Goal: Task Accomplishment & Management: Manage account settings

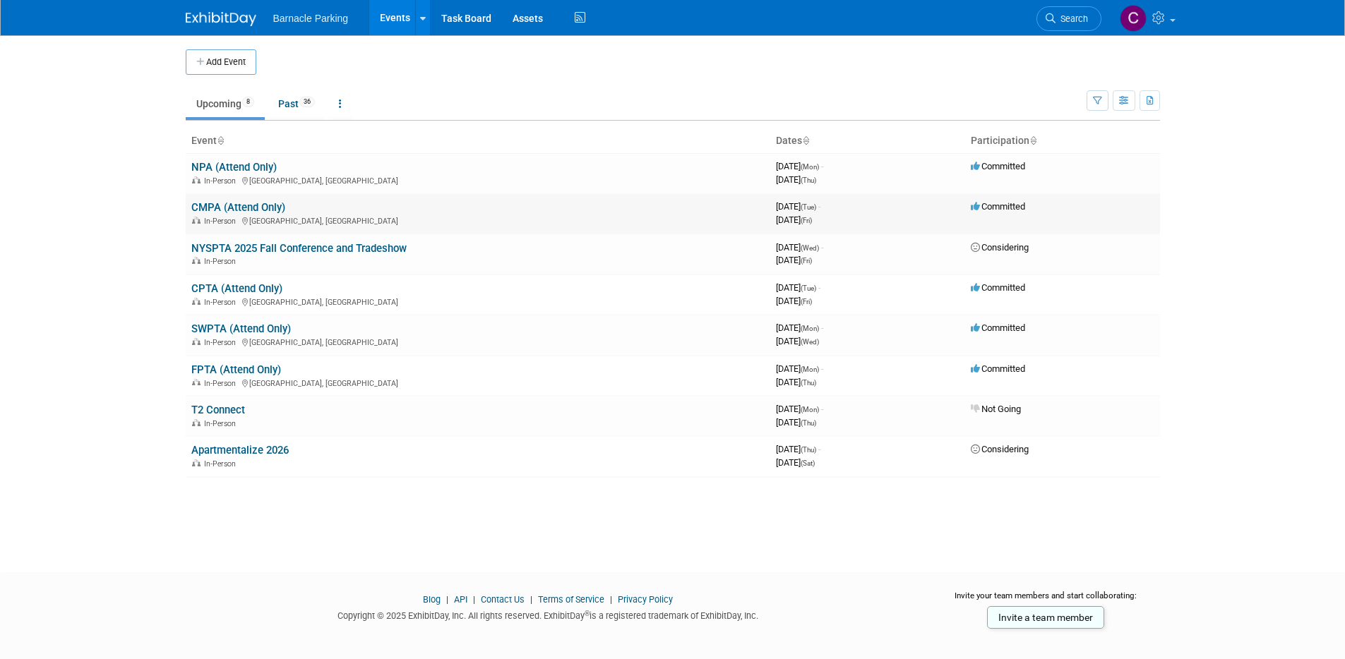
click at [244, 208] on link "CMPA (Attend Only)" at bounding box center [238, 207] width 94 height 13
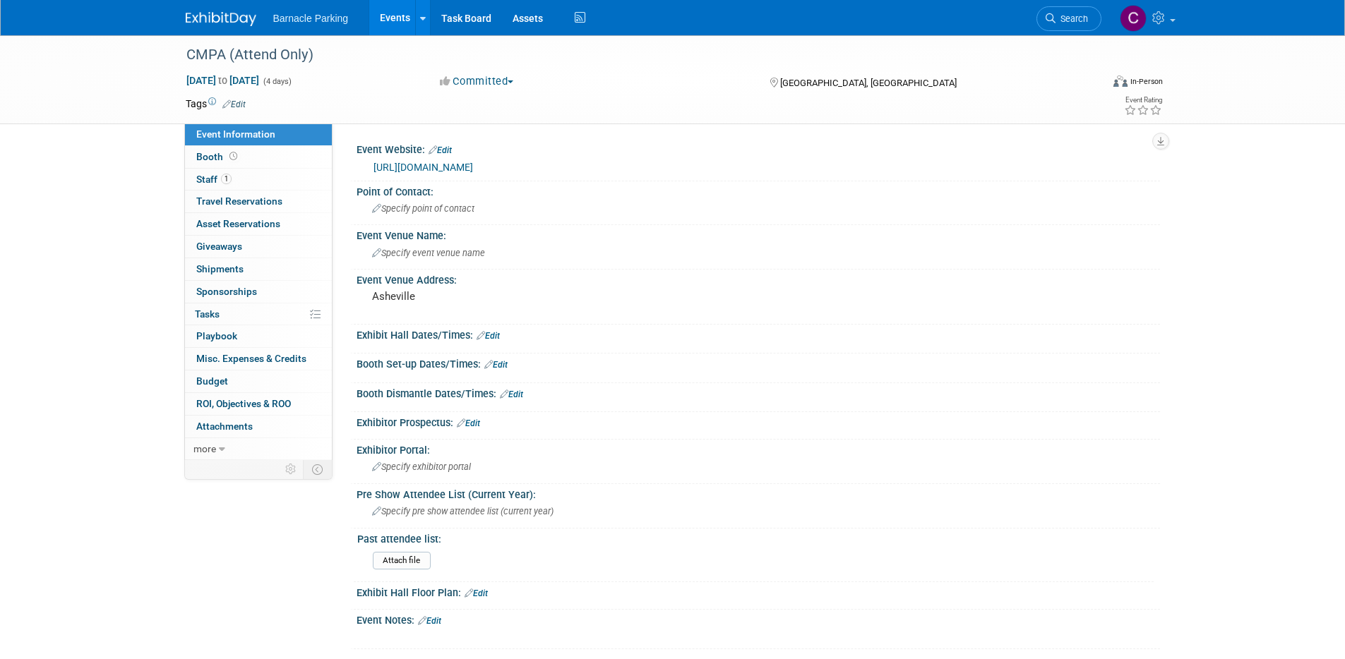
click at [473, 165] on link "[URL][DOMAIN_NAME]" at bounding box center [423, 167] width 100 height 11
click at [379, 21] on link "Events" at bounding box center [395, 17] width 52 height 35
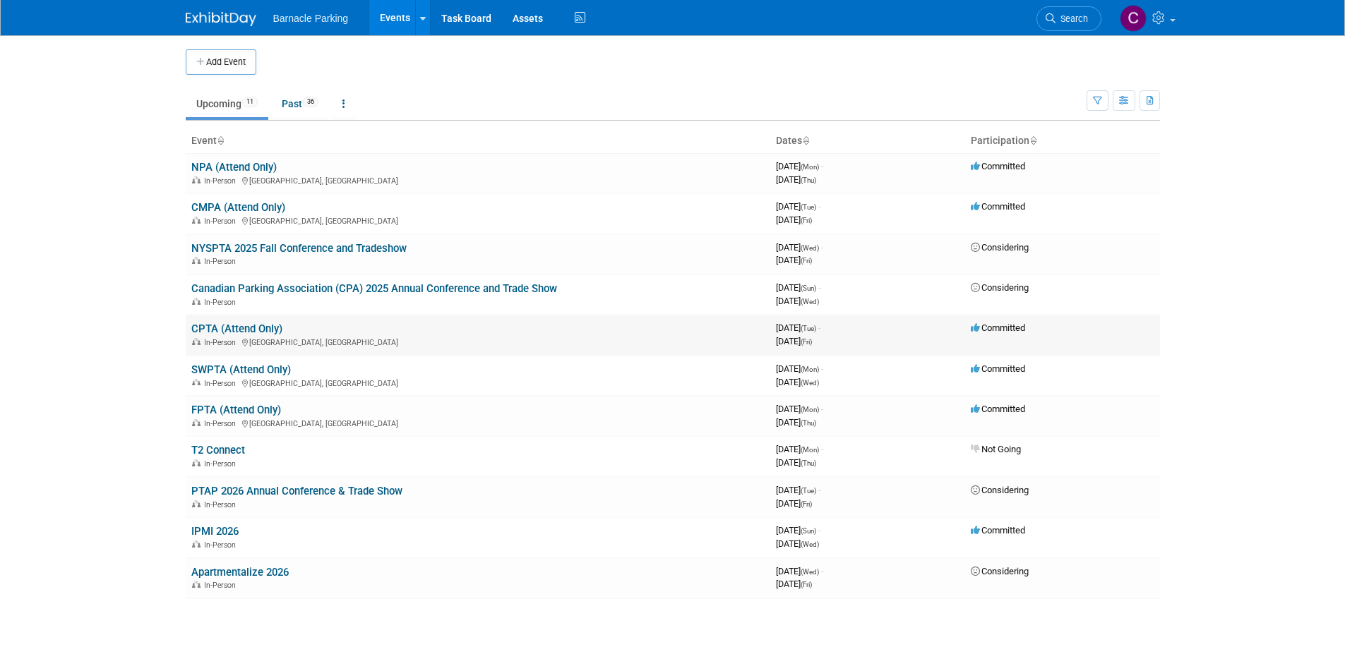
click at [231, 330] on link "CPTA (Attend Only)" at bounding box center [236, 329] width 91 height 13
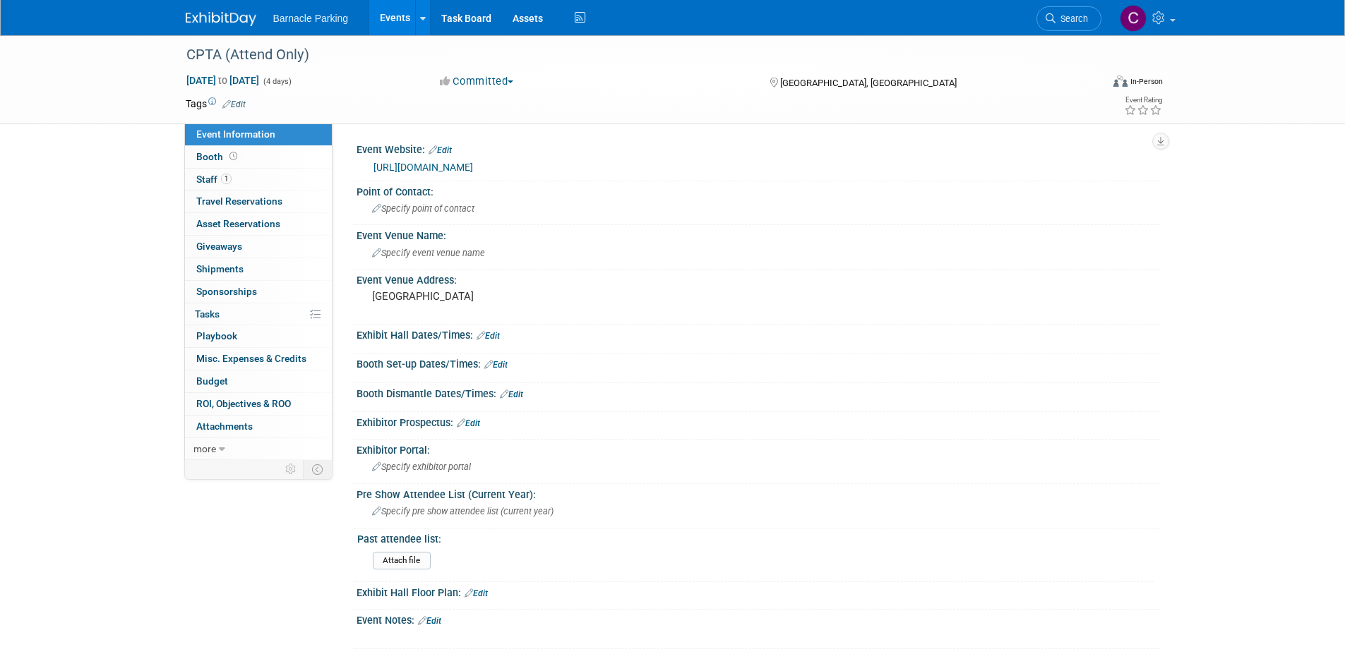
click at [380, 20] on link "Events" at bounding box center [395, 17] width 52 height 35
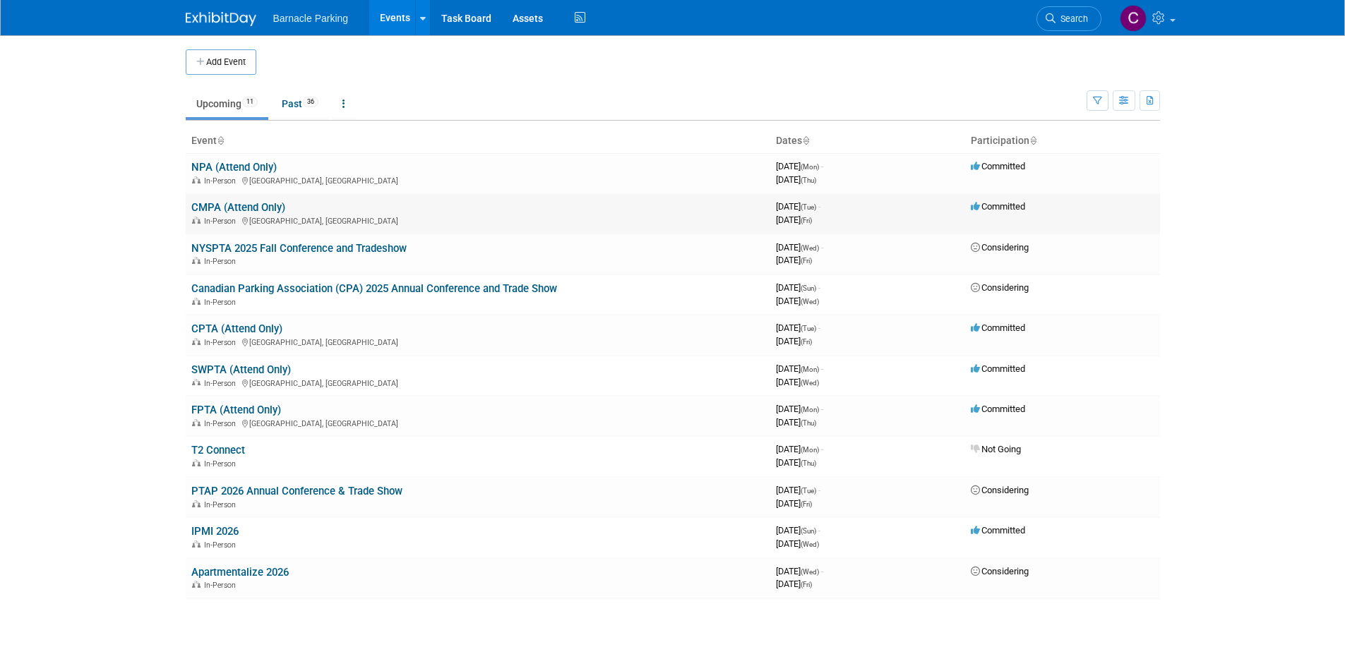
click at [241, 206] on link "CMPA (Attend Only)" at bounding box center [238, 207] width 94 height 13
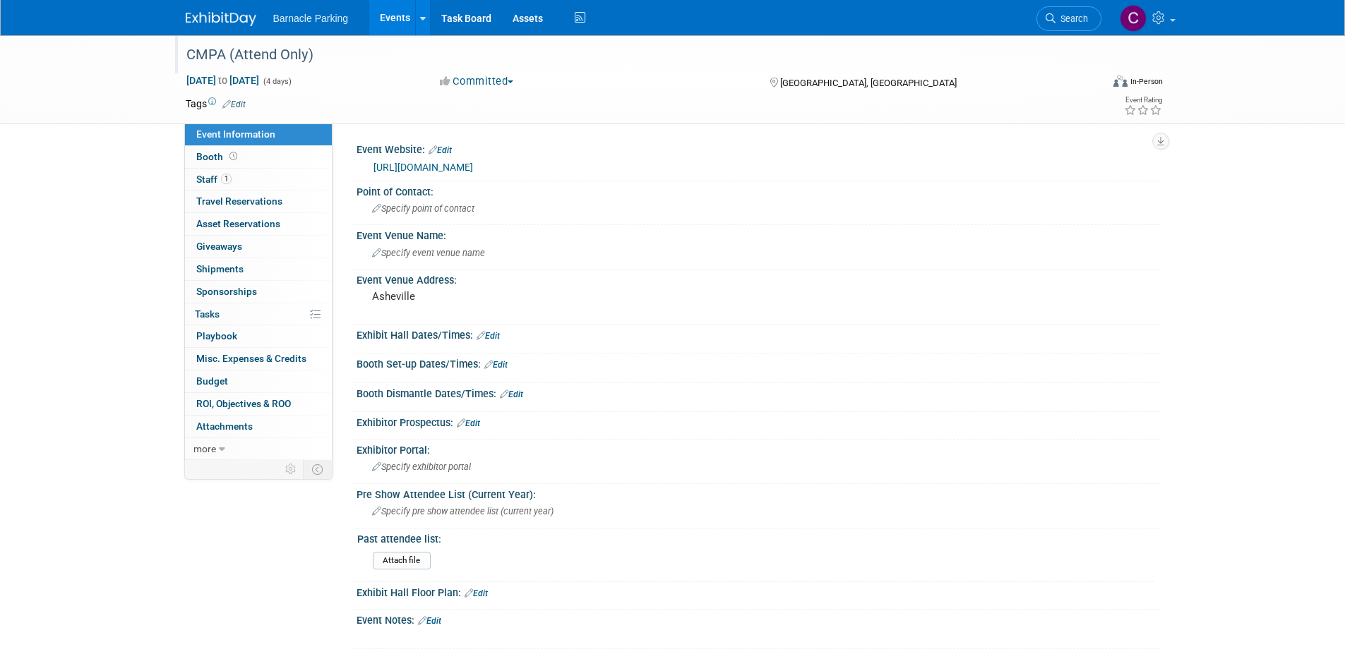
click at [268, 57] on div "CMPA (Attend Only)" at bounding box center [630, 54] width 899 height 25
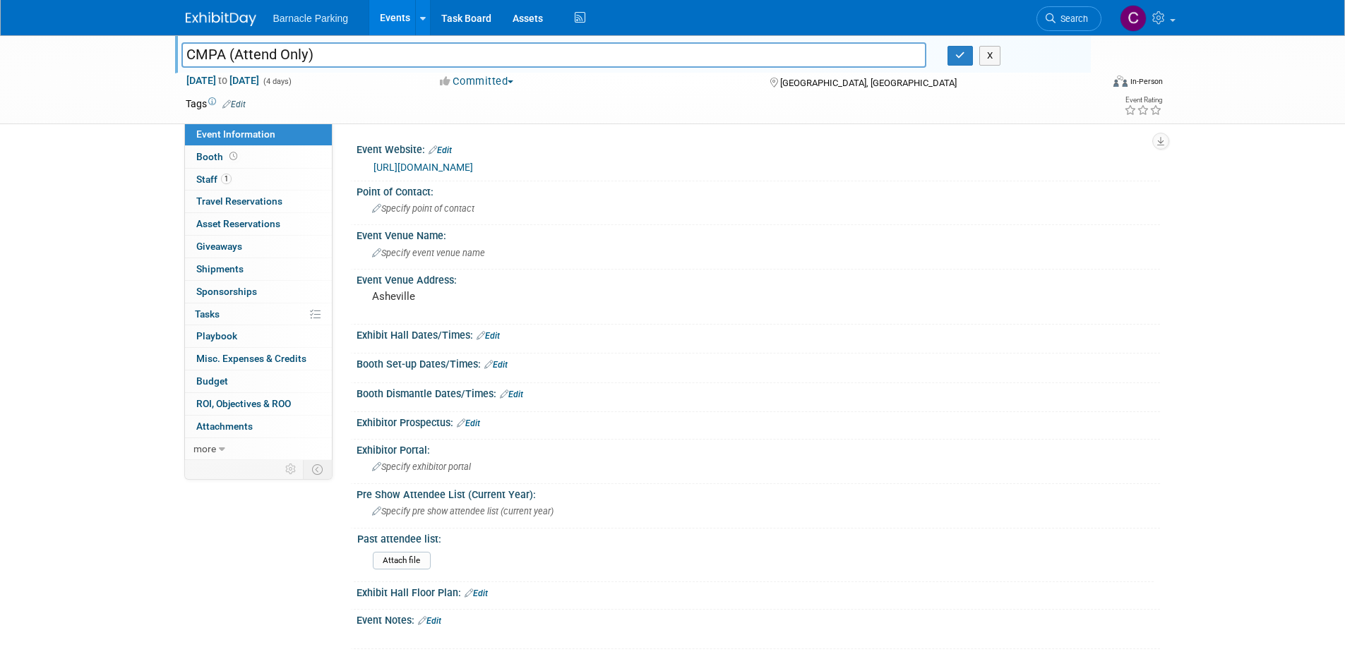
click at [208, 54] on input "CMPA (Attend Only)" at bounding box center [553, 54] width 745 height 25
type input "CPMA (Attend Only)"
click at [945, 52] on div "X" at bounding box center [1013, 56] width 153 height 20
click at [964, 52] on icon "button" at bounding box center [960, 55] width 10 height 9
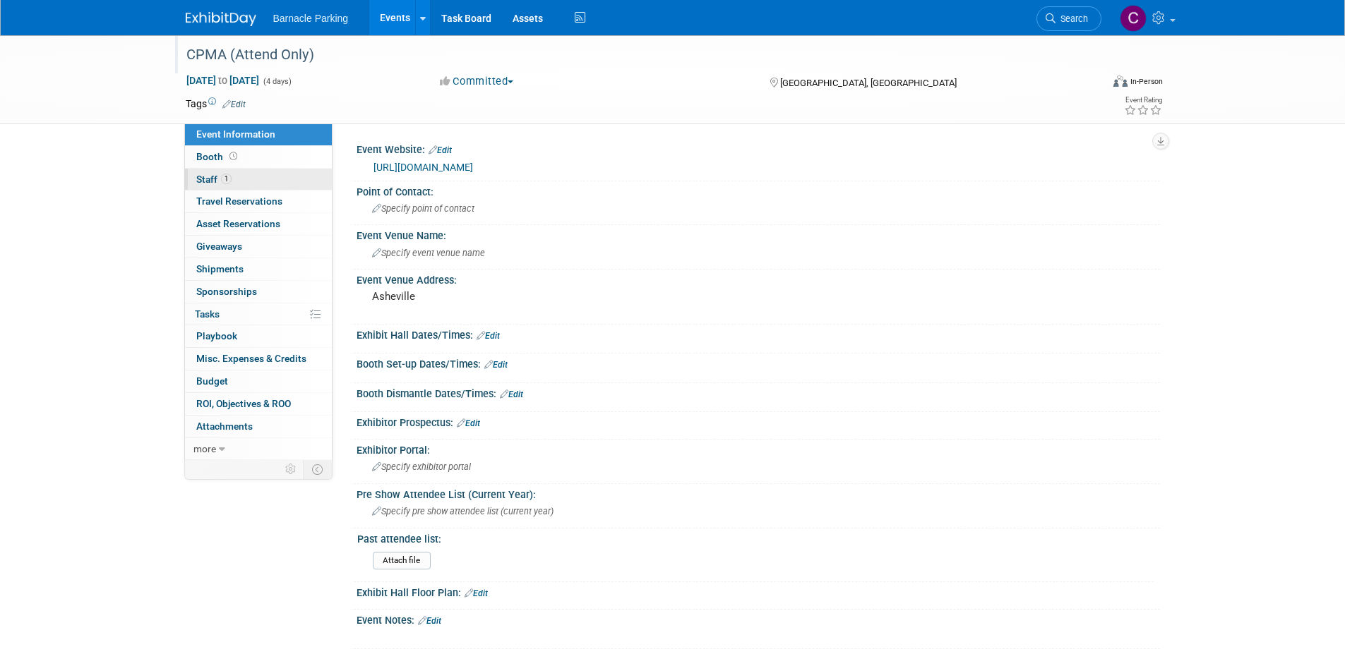
click at [234, 179] on link "1 Staff 1" at bounding box center [258, 180] width 147 height 22
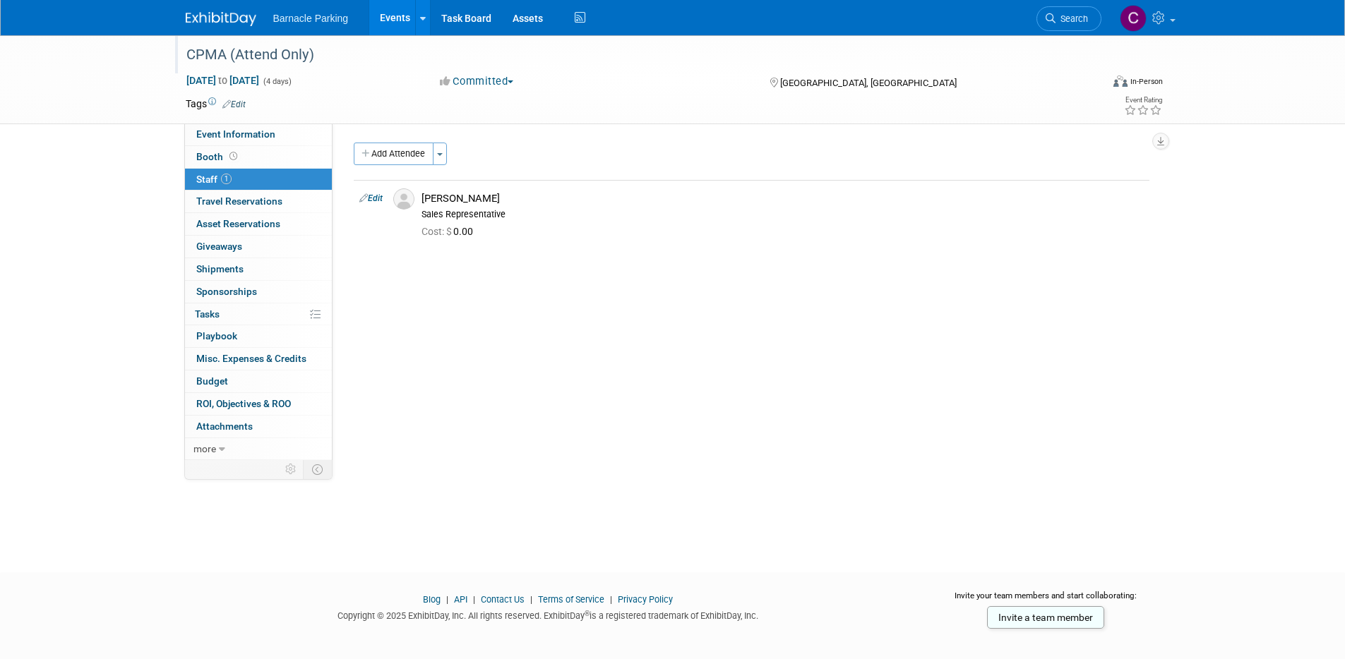
click at [392, 20] on link "Events" at bounding box center [395, 17] width 52 height 35
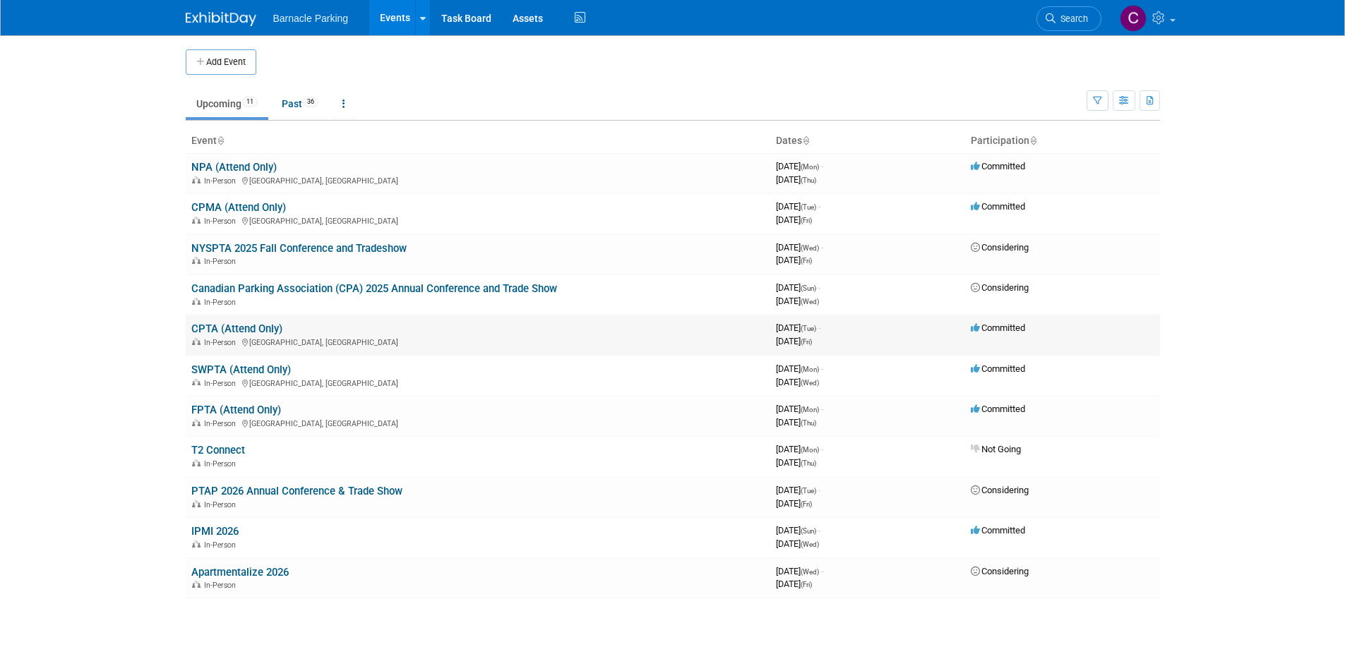
click at [242, 331] on link "CPTA (Attend Only)" at bounding box center [236, 329] width 91 height 13
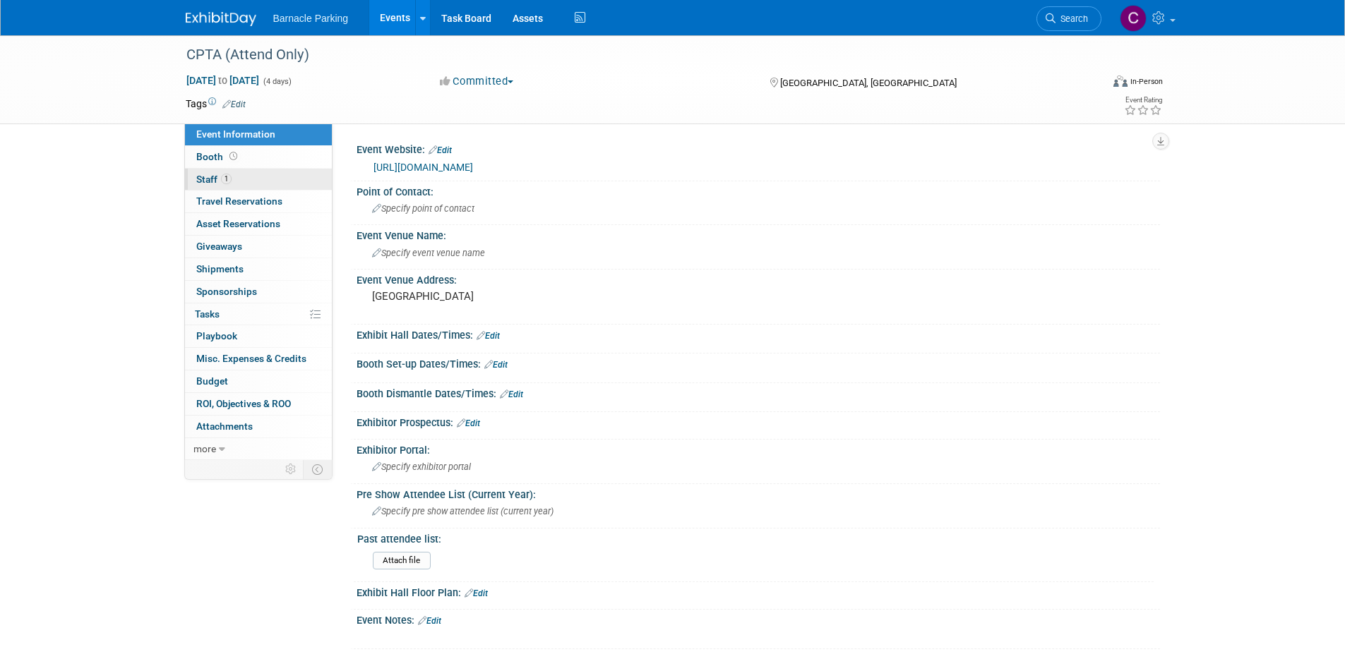
click at [253, 188] on link "1 Staff 1" at bounding box center [258, 180] width 147 height 22
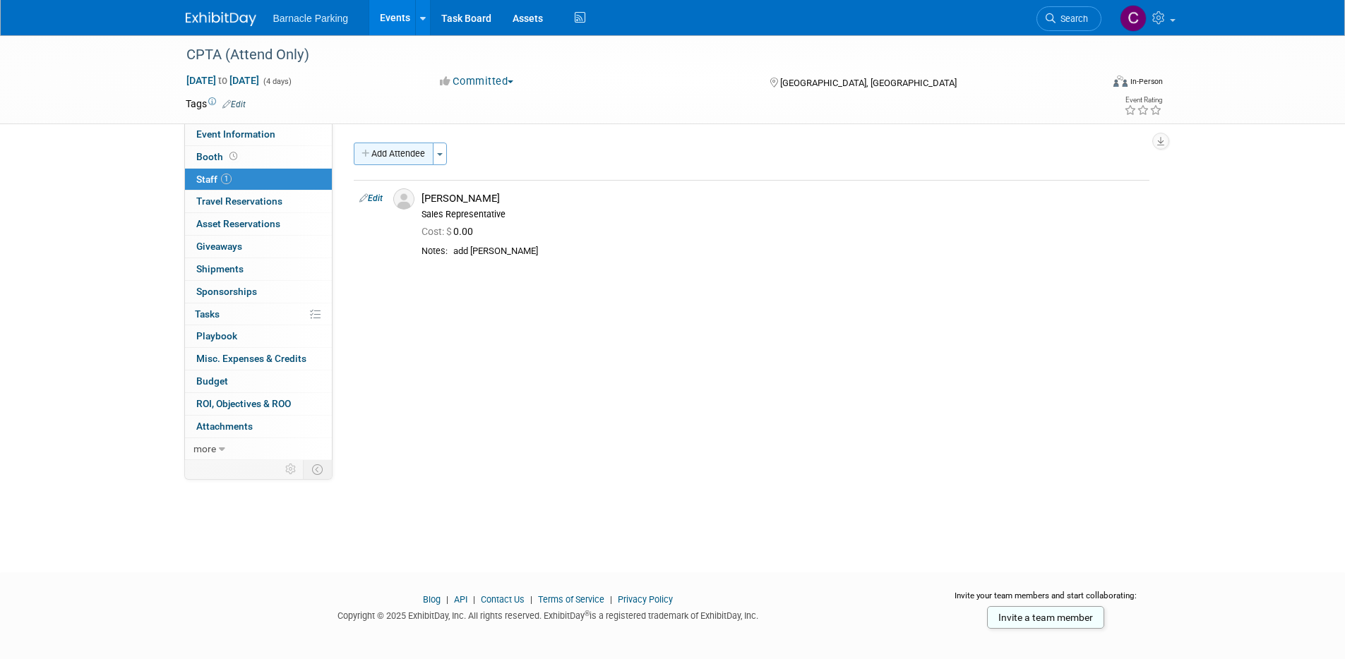
click at [416, 158] on button "Add Attendee" at bounding box center [394, 154] width 80 height 23
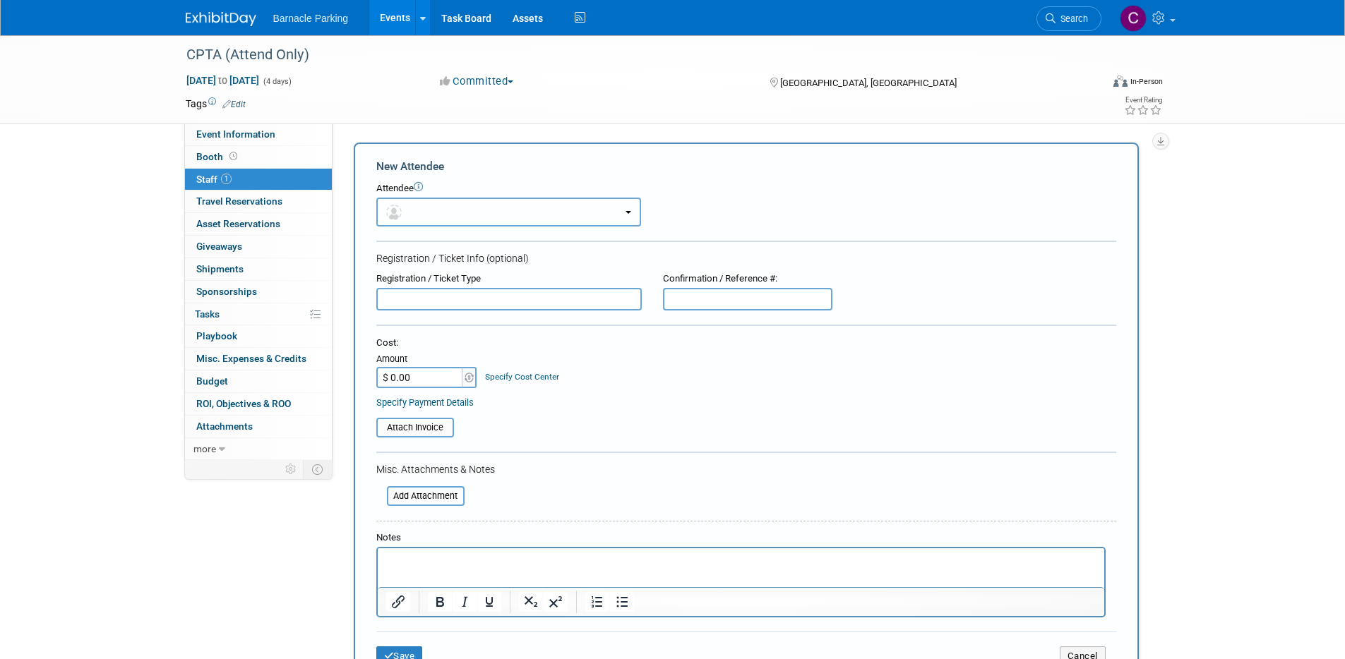
click at [451, 210] on button "button" at bounding box center [508, 212] width 265 height 29
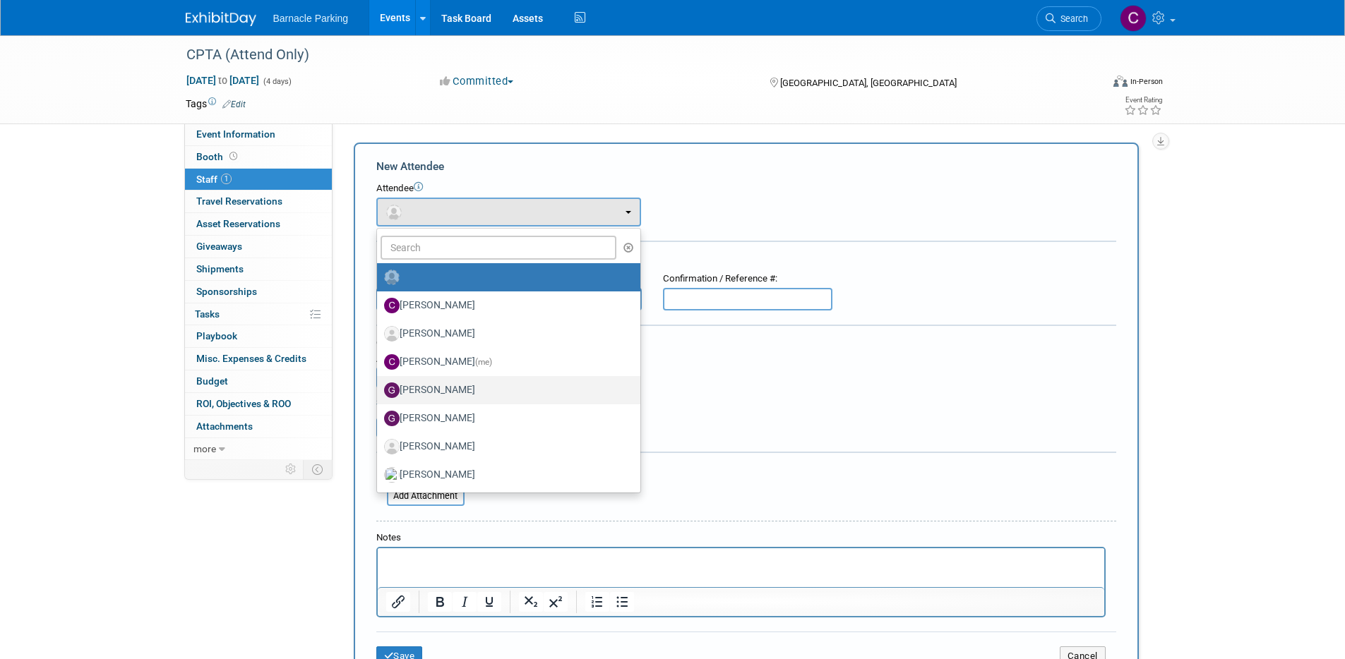
click at [450, 390] on label "Gareth Davies" at bounding box center [505, 390] width 242 height 23
click at [379, 390] on input "Gareth Davies" at bounding box center [374, 388] width 9 height 9
select select "1ba91f47-8252-4c3c-b8da-cc48766857ae"
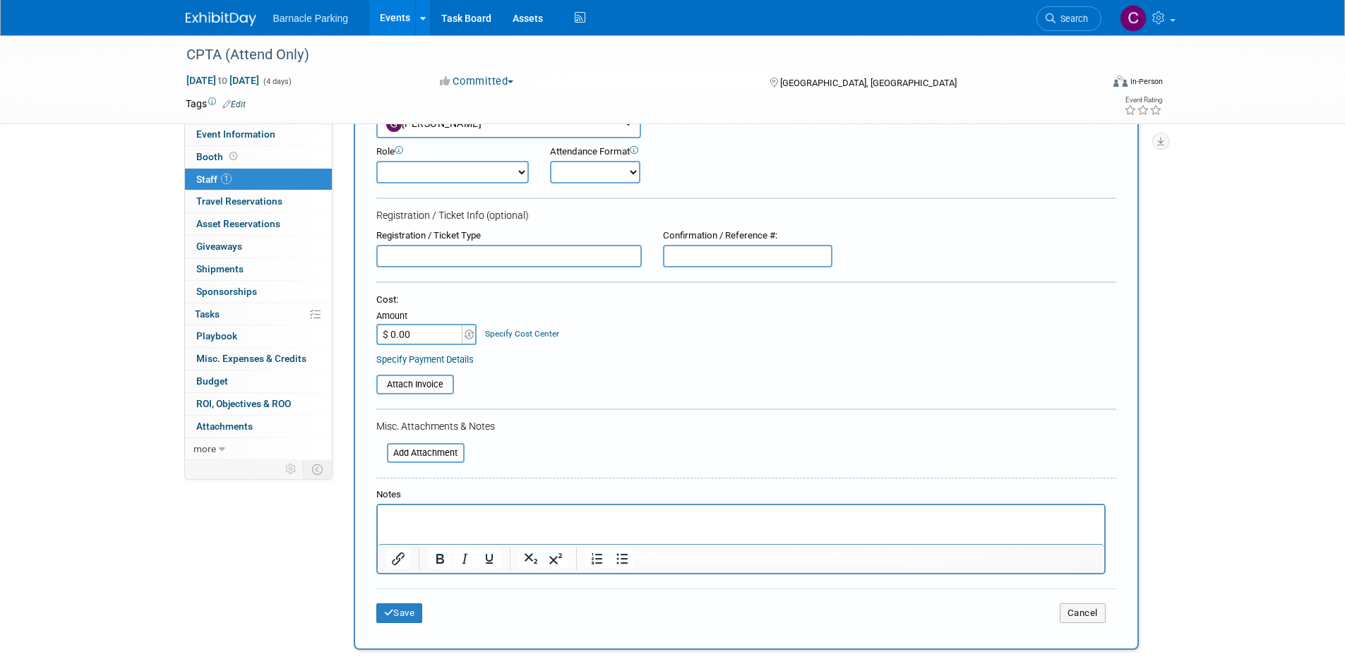
scroll to position [102, 0]
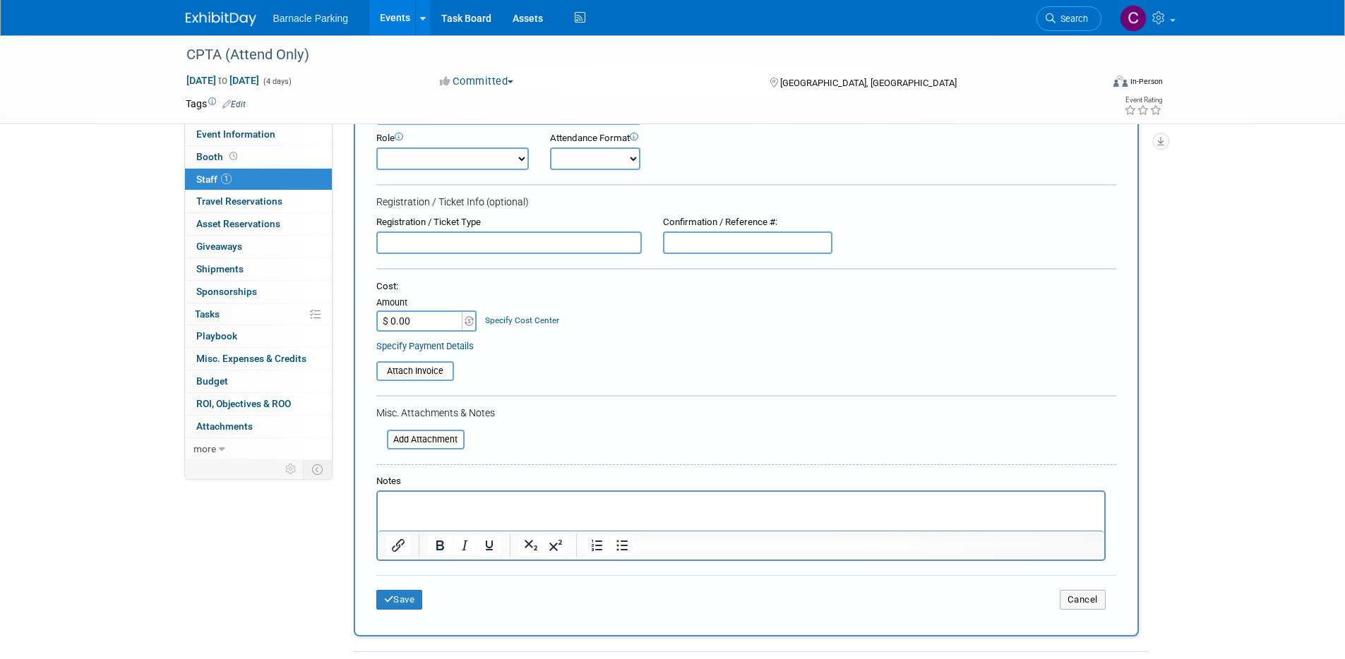
click at [510, 161] on select "Demonstrator Host Planner Presenter Sales Representative Set-up/Dismantle Crew …" at bounding box center [452, 159] width 152 height 23
select select "4"
click at [376, 148] on select "Demonstrator Host Planner Presenter Sales Representative Set-up/Dismantle Crew …" at bounding box center [452, 159] width 152 height 23
click at [399, 599] on button "Save" at bounding box center [399, 600] width 47 height 20
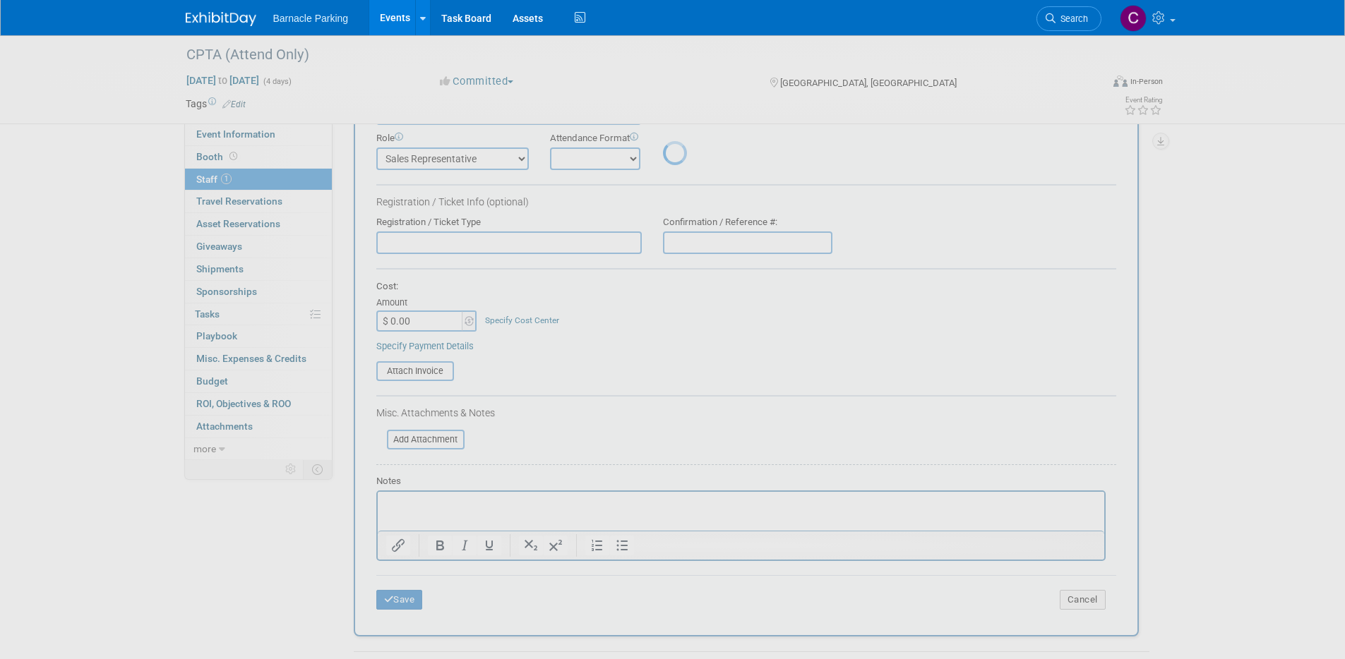
scroll to position [12, 0]
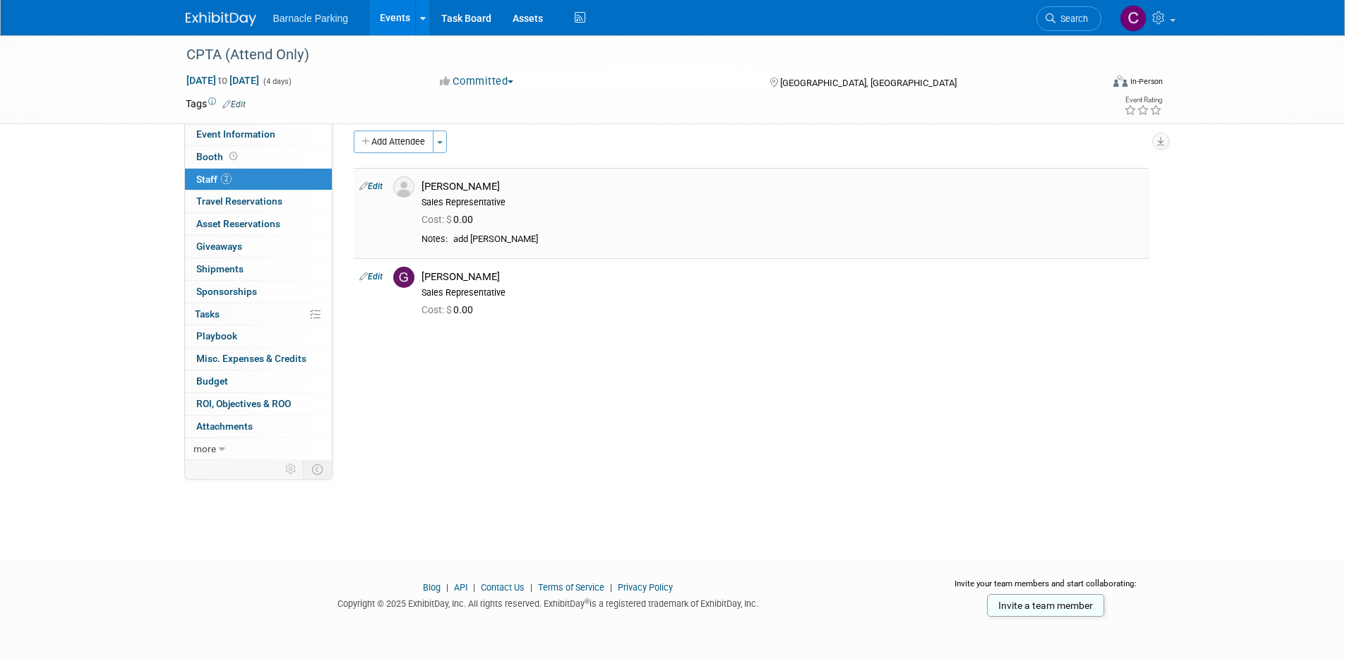
click at [378, 191] on link "Edit" at bounding box center [370, 186] width 23 height 10
select select "179bf20d-bce0-4608-91af-55289dba5c0b"
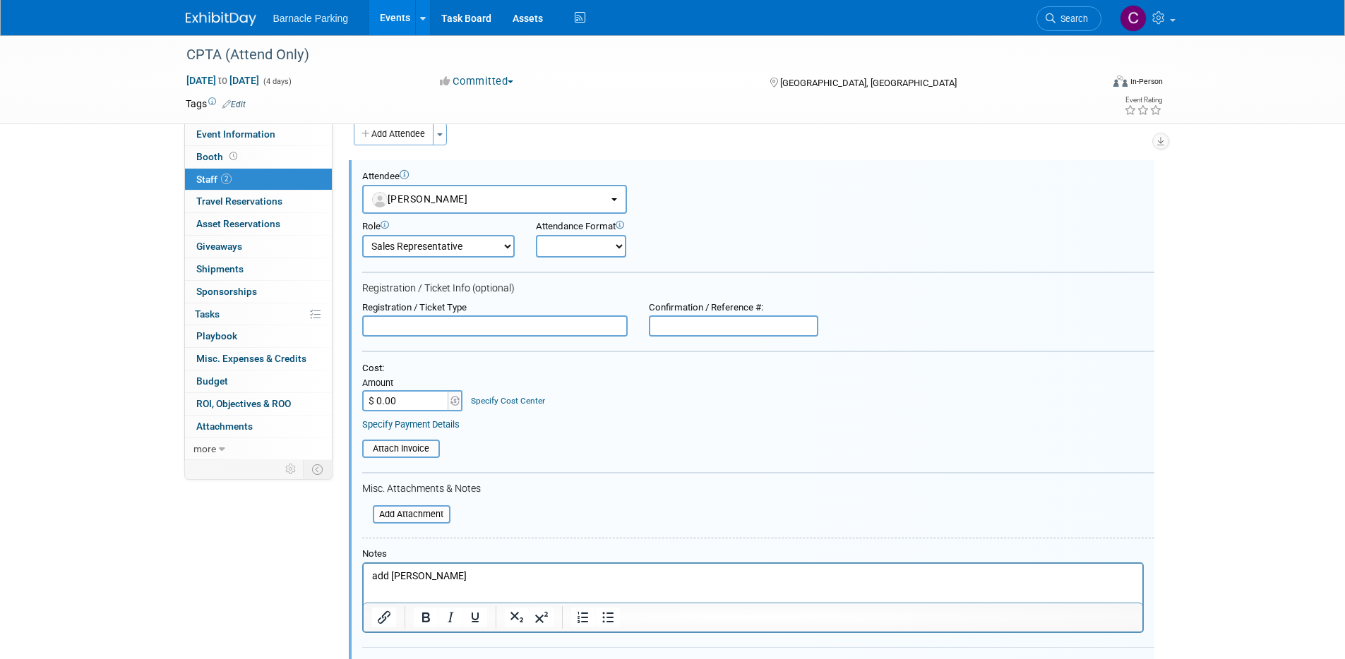
scroll to position [0, 0]
click at [408, 574] on p "add [PERSON_NAME]" at bounding box center [752, 577] width 762 height 14
click at [408, 574] on p "add Gareth" at bounding box center [752, 577] width 762 height 14
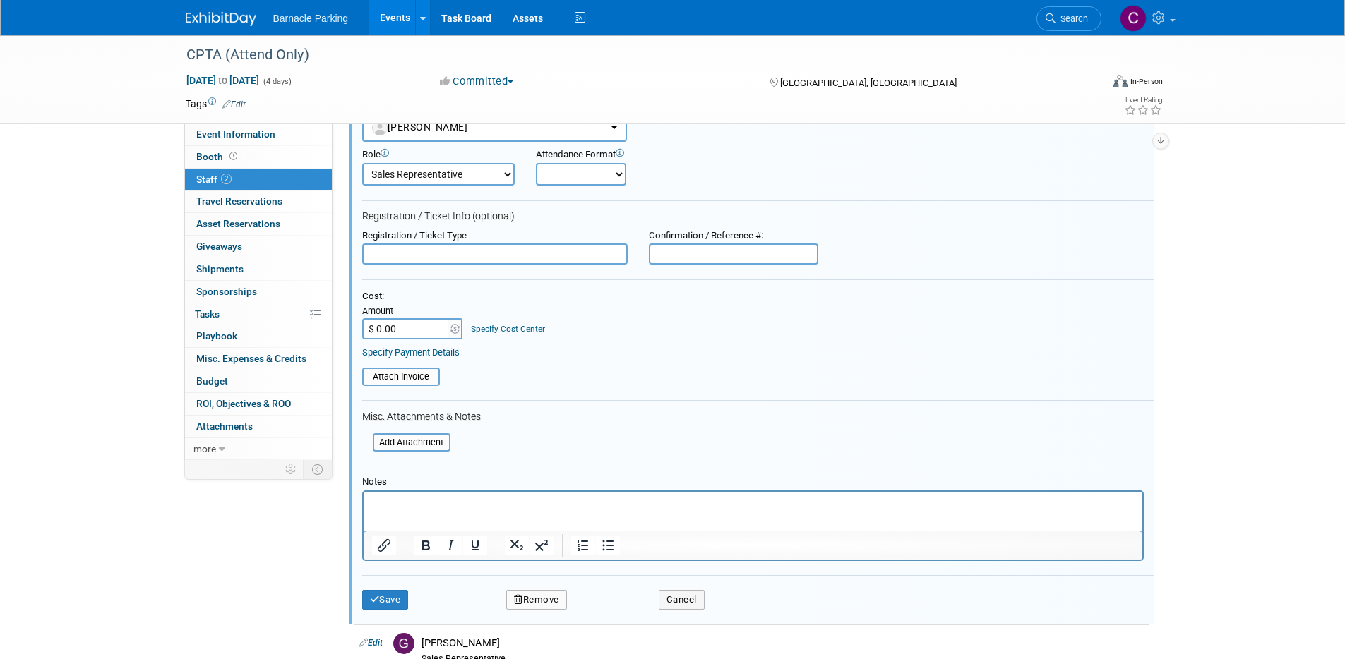
scroll to position [292, 0]
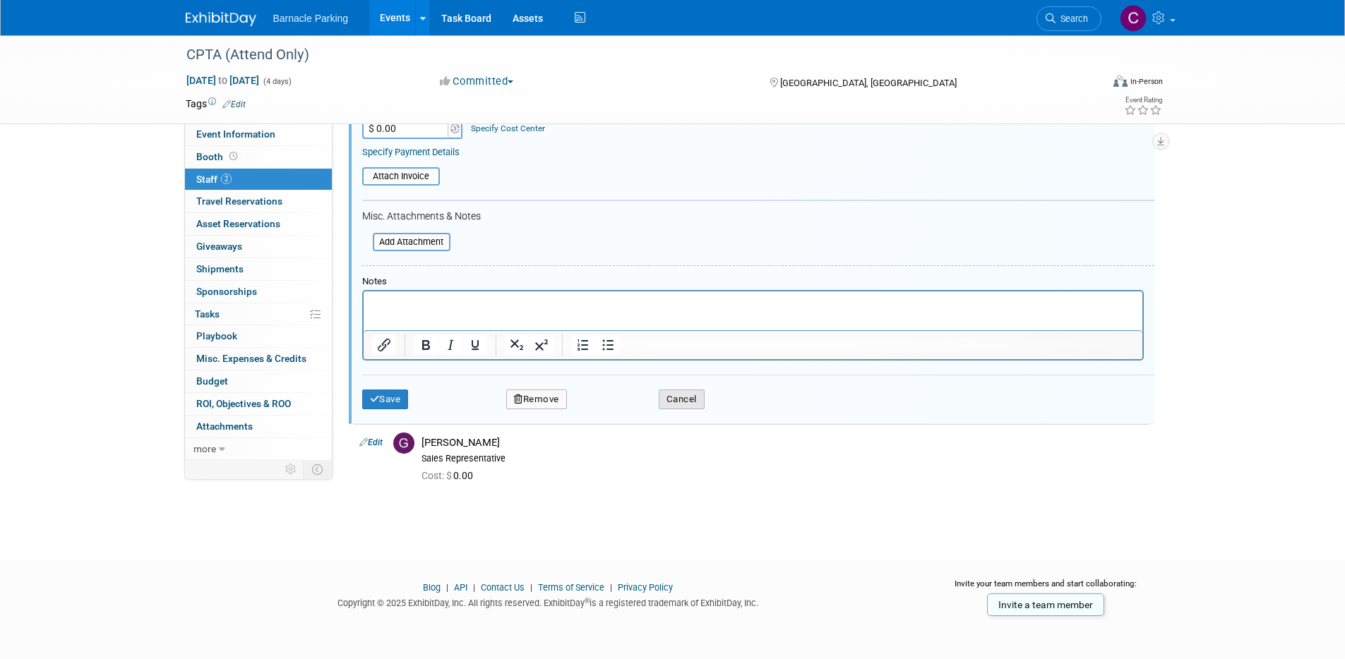
click at [695, 397] on button "Cancel" at bounding box center [682, 400] width 46 height 20
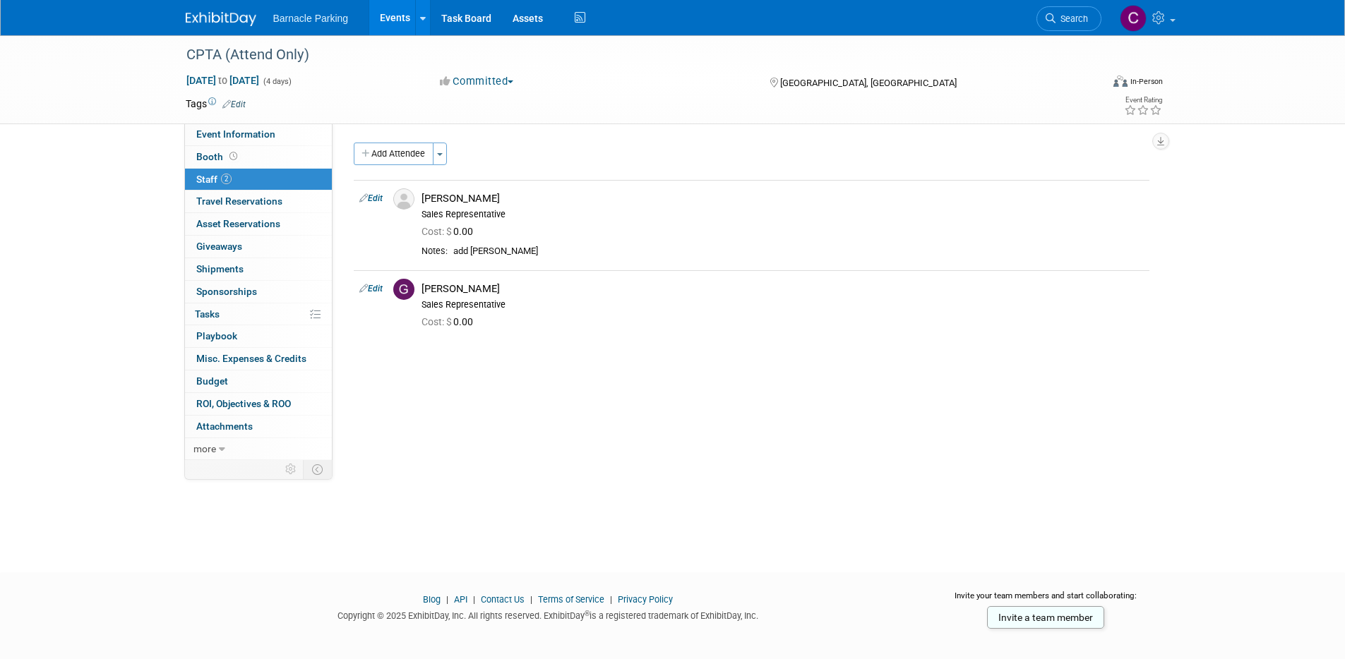
click at [383, 16] on link "Events" at bounding box center [395, 17] width 52 height 35
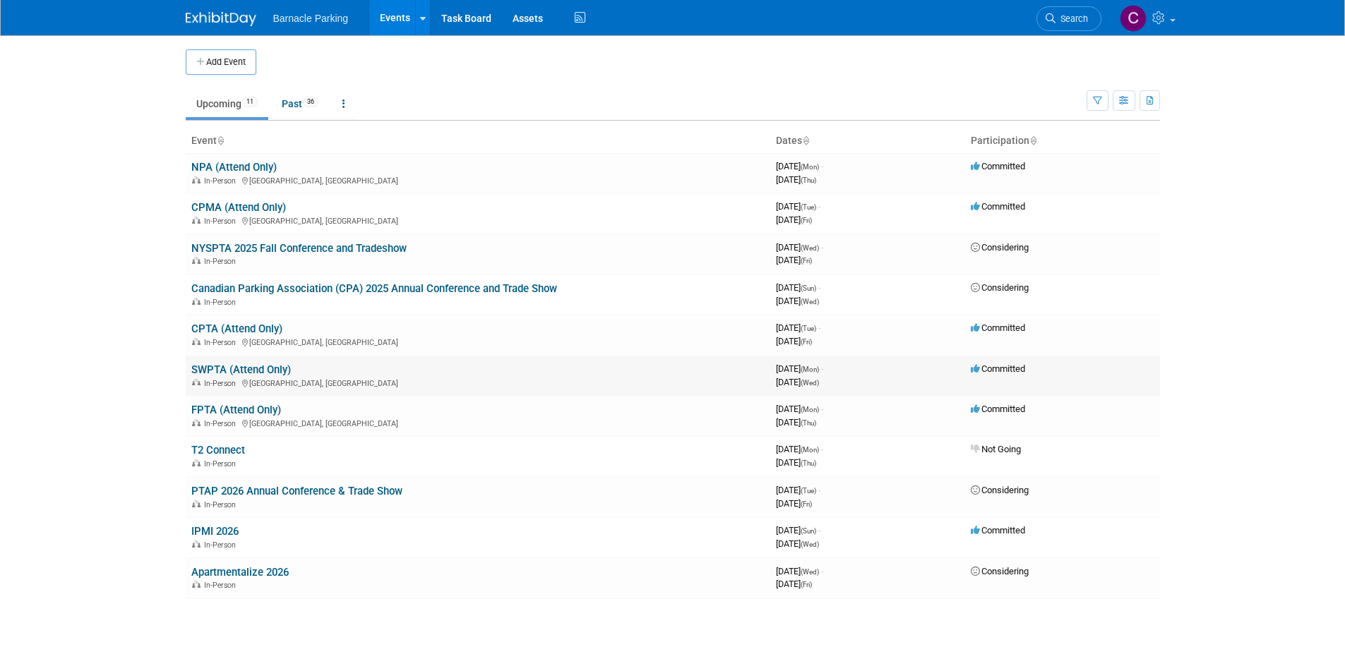
click at [240, 373] on link "SWPTA (Attend Only)" at bounding box center [241, 370] width 100 height 13
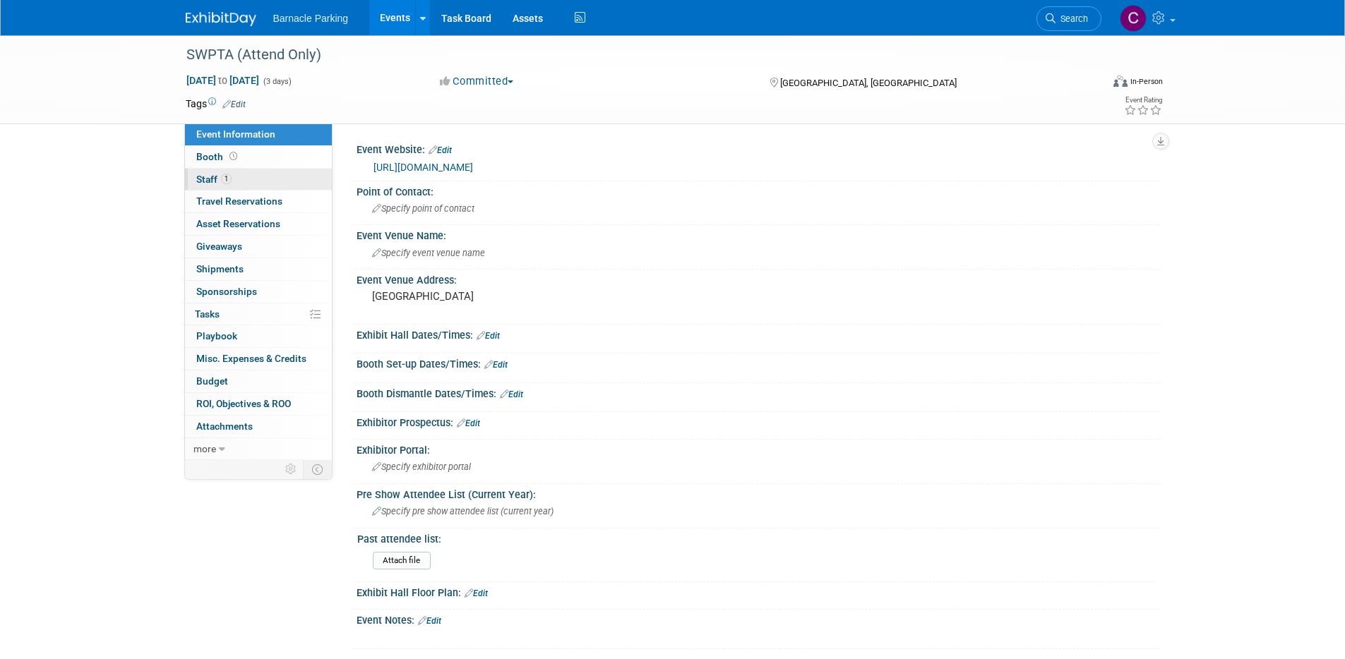
click at [250, 181] on link "1 Staff 1" at bounding box center [258, 180] width 147 height 22
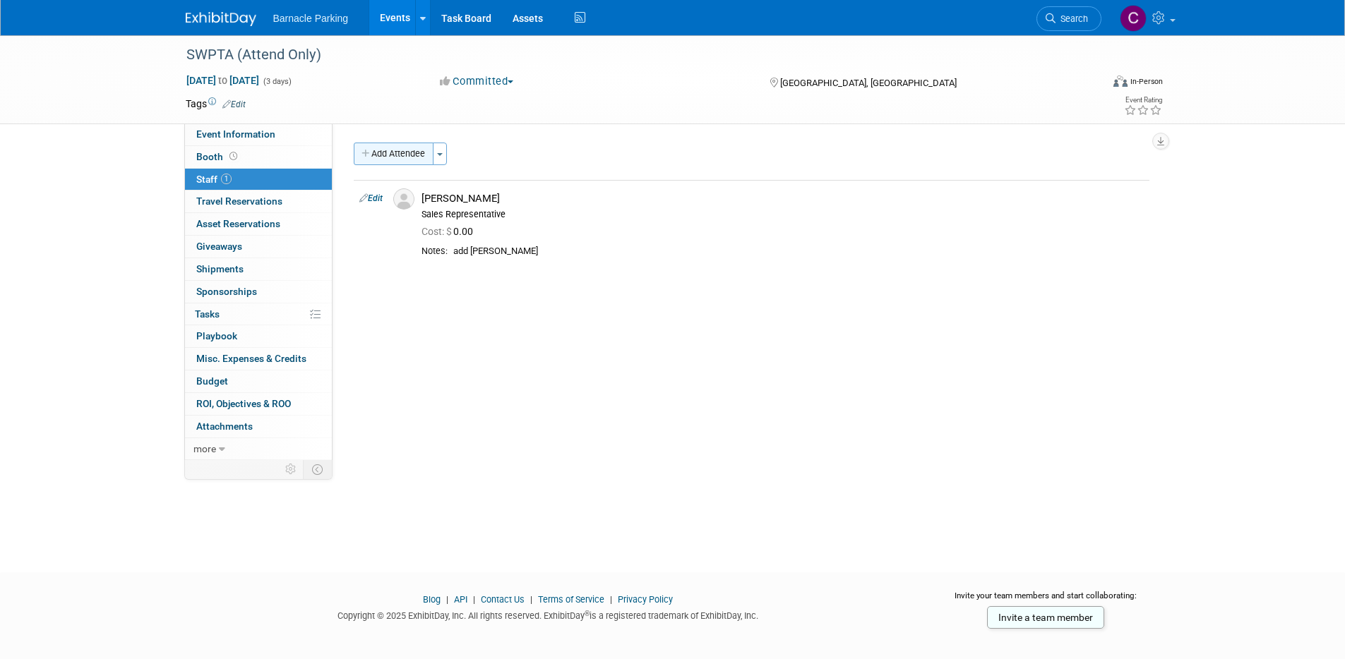
click at [392, 161] on button "Add Attendee" at bounding box center [394, 154] width 80 height 23
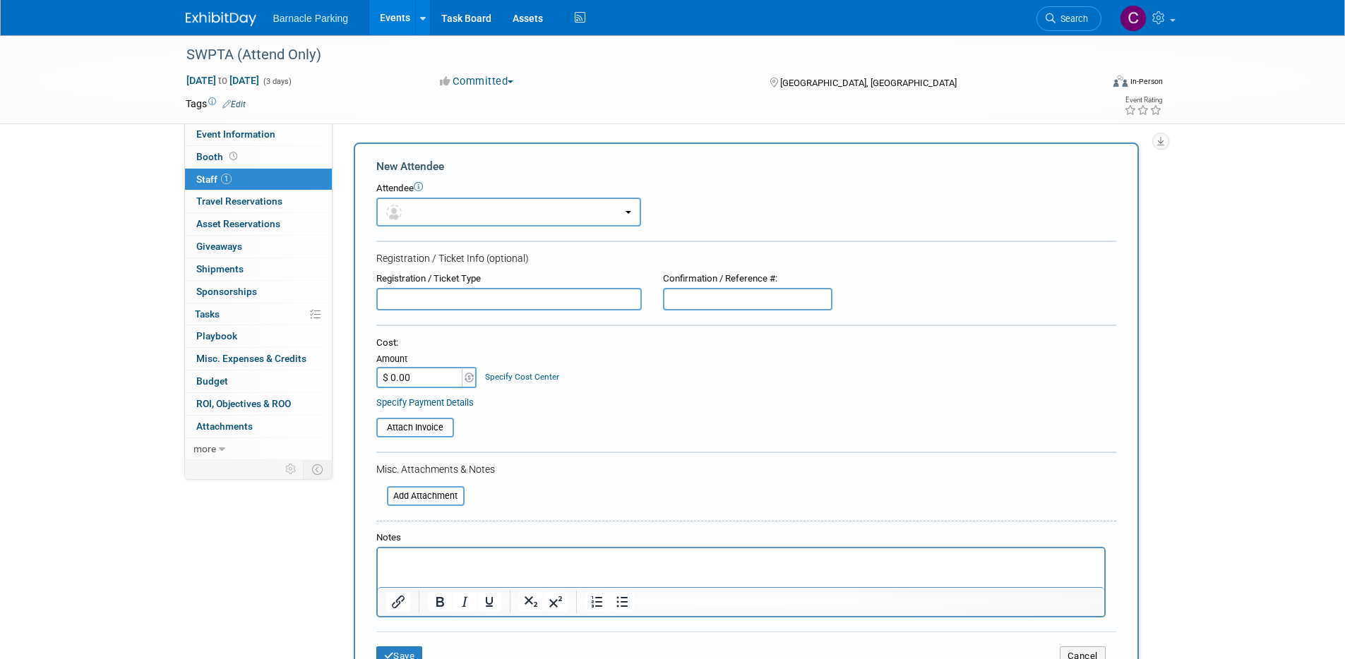
click at [440, 213] on button "button" at bounding box center [508, 212] width 265 height 29
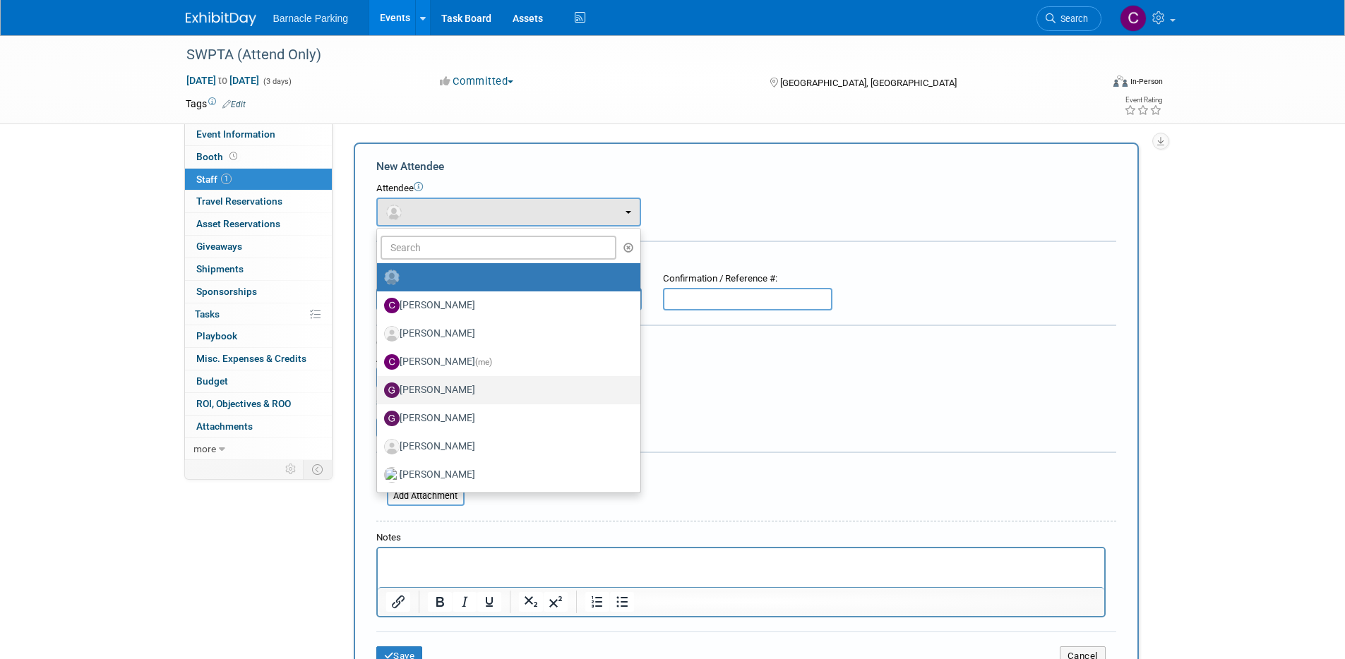
click at [442, 386] on label "Gareth Davies" at bounding box center [505, 390] width 242 height 23
click at [379, 386] on input "Gareth Davies" at bounding box center [374, 388] width 9 height 9
select select "1ba91f47-8252-4c3c-b8da-cc48766857ae"
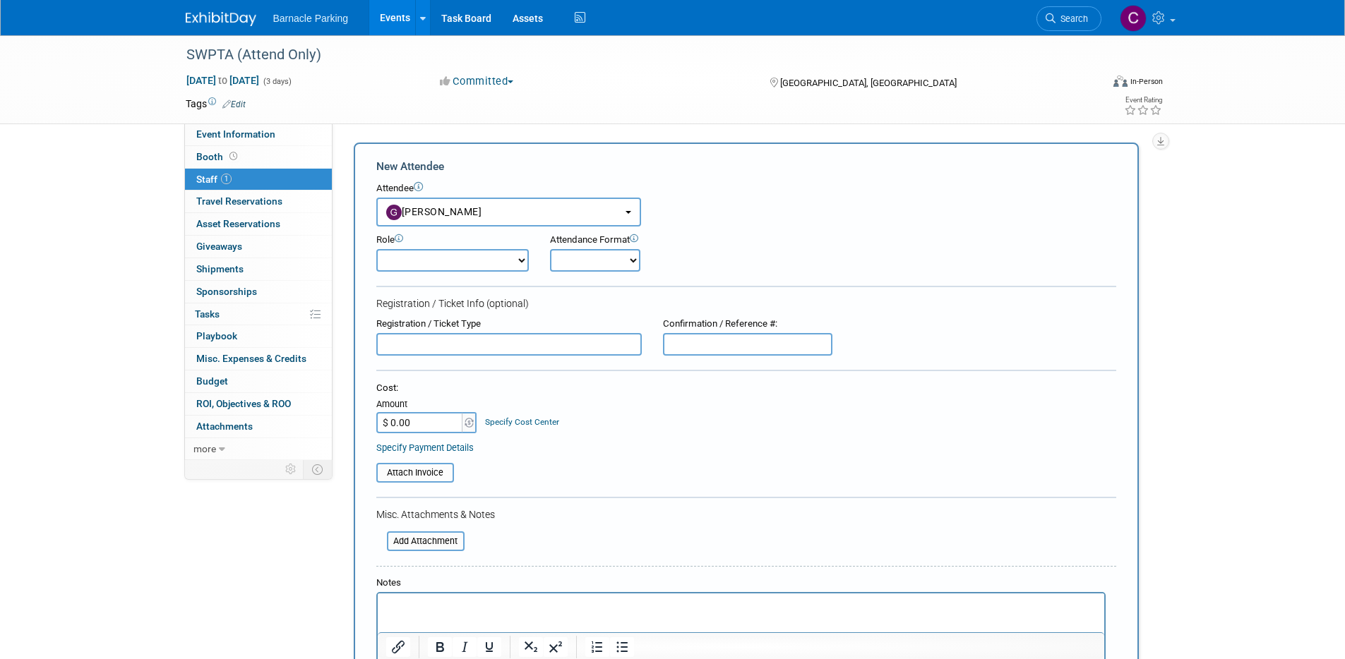
click at [481, 252] on select "Demonstrator Host Planner Presenter Sales Representative Set-up/Dismantle Crew …" at bounding box center [452, 260] width 152 height 23
select select "4"
click at [376, 249] on select "Demonstrator Host Planner Presenter Sales Representative Set-up/Dismantle Crew …" at bounding box center [452, 260] width 152 height 23
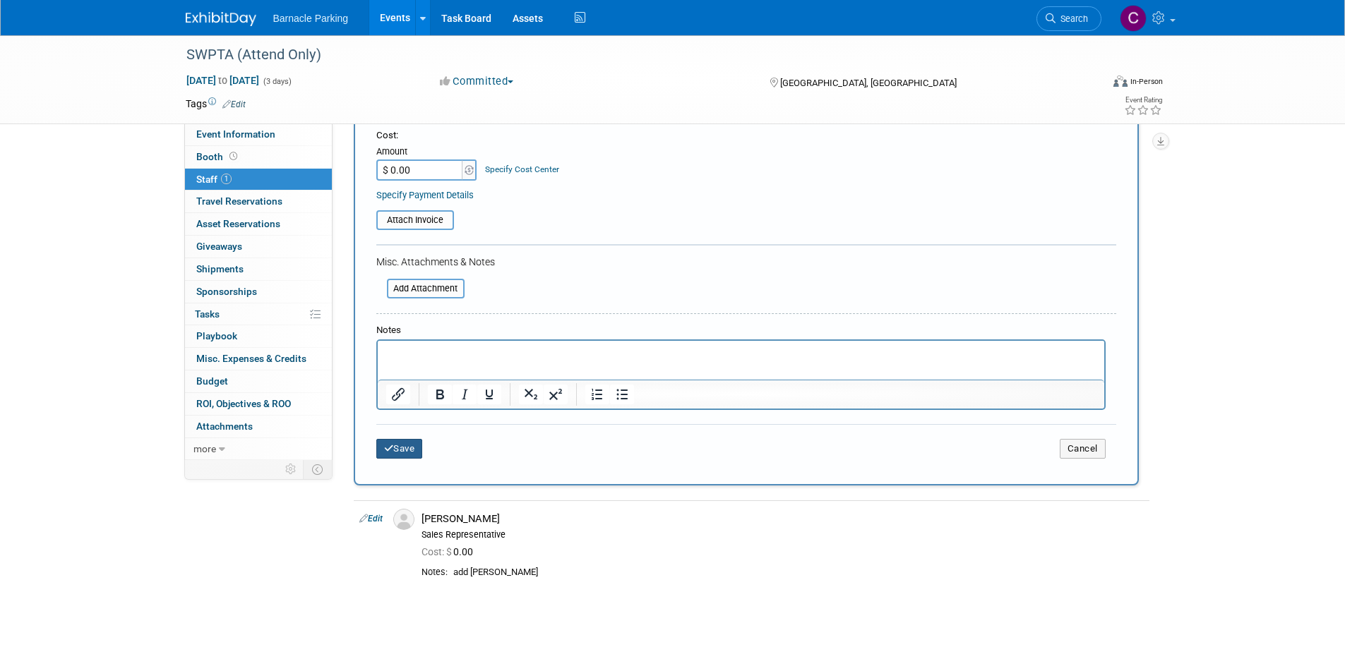
click at [411, 445] on button "Save" at bounding box center [399, 449] width 47 height 20
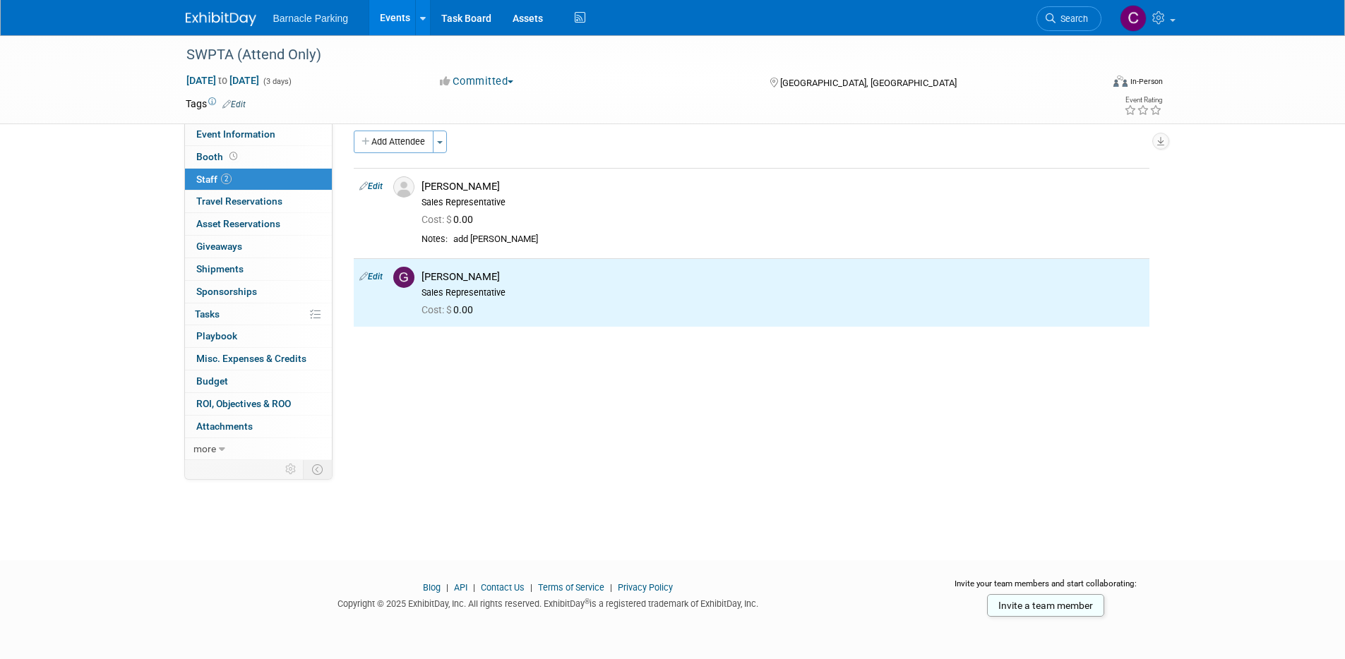
click at [392, 17] on link "Events" at bounding box center [395, 17] width 52 height 35
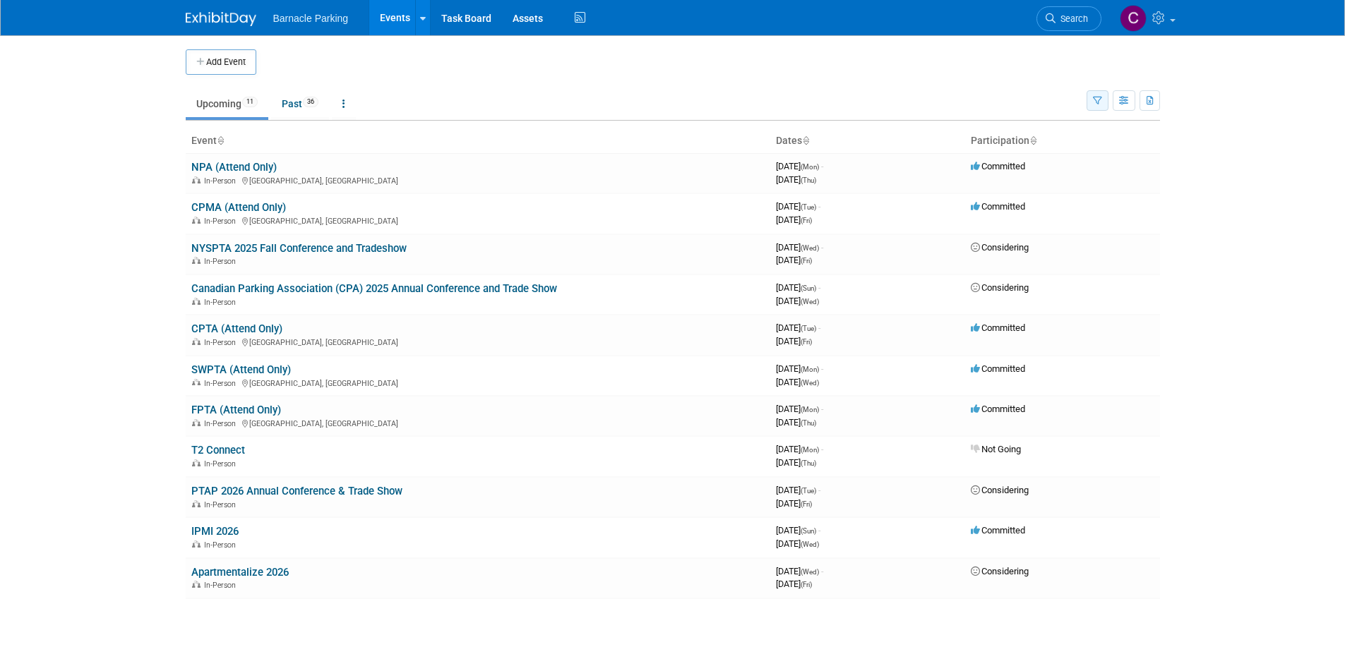
click at [1093, 100] on icon "button" at bounding box center [1097, 101] width 9 height 9
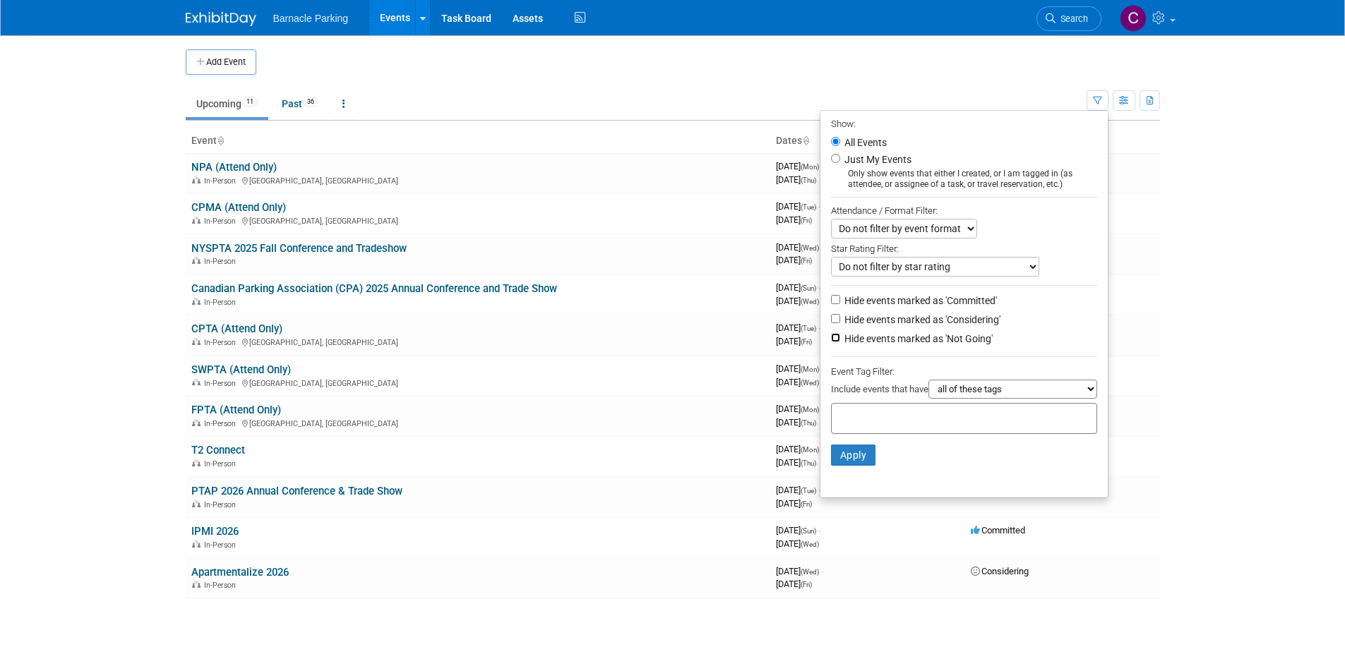
click at [831, 337] on input "Hide events marked as 'Not Going'" at bounding box center [835, 337] width 9 height 9
checkbox input "true"
click at [856, 452] on button "Apply" at bounding box center [853, 455] width 45 height 21
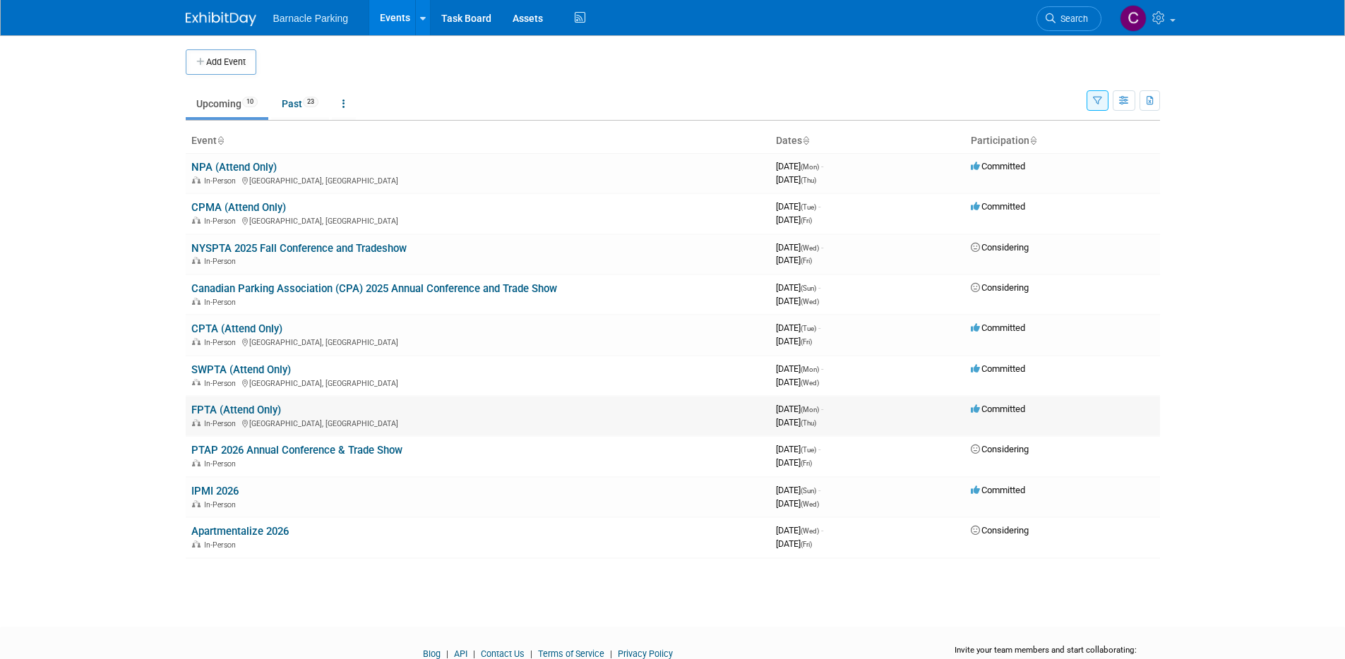
click at [253, 410] on link "FPTA (Attend Only)" at bounding box center [236, 410] width 90 height 13
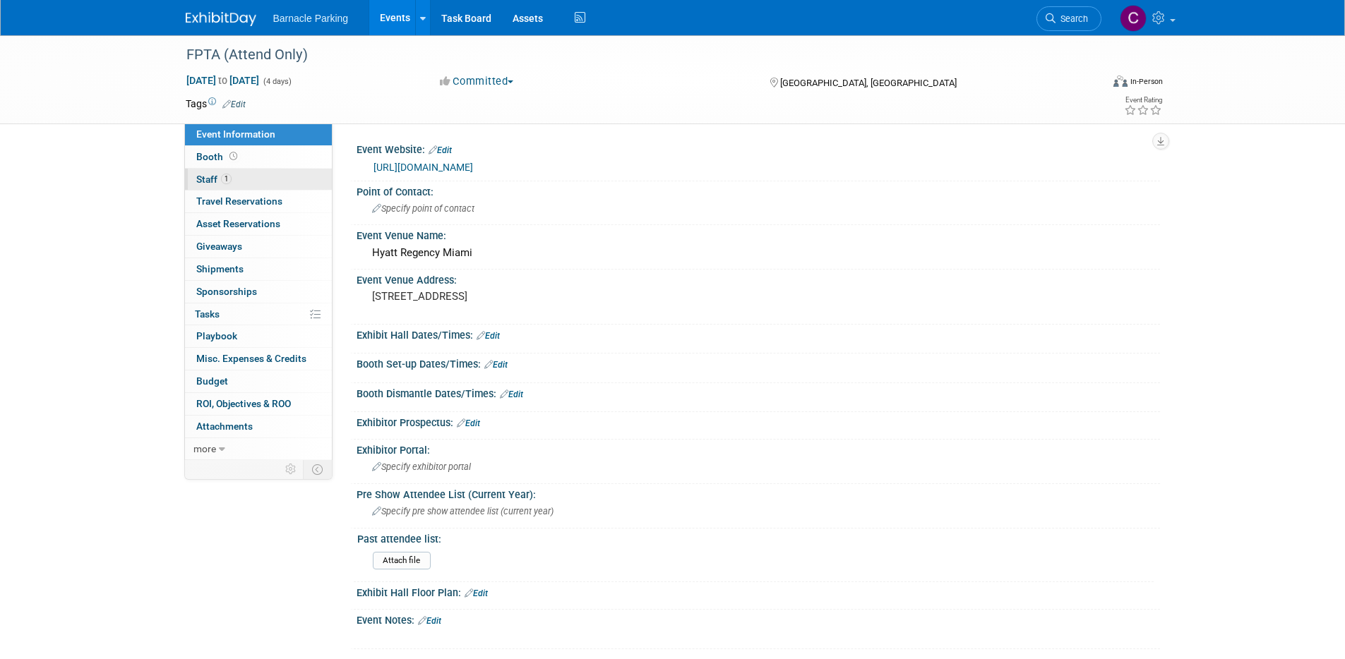
click at [229, 184] on span "Staff 1" at bounding box center [213, 179] width 35 height 11
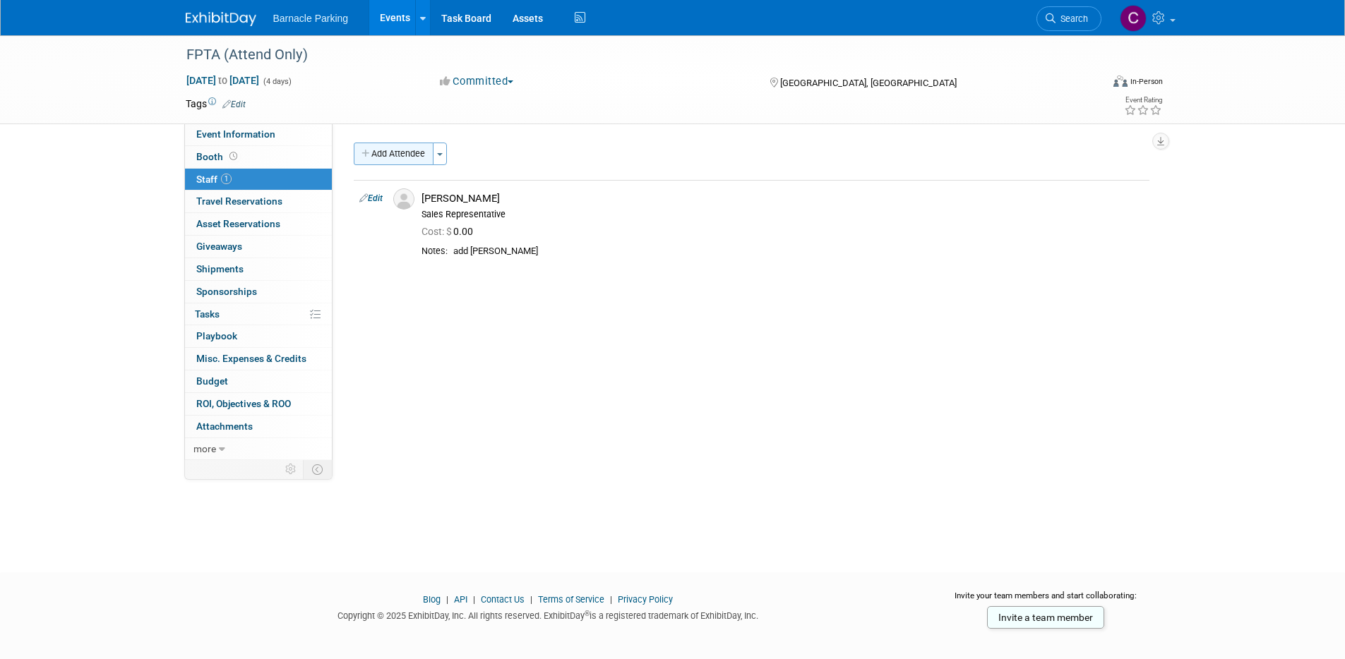
click at [378, 151] on button "Add Attendee" at bounding box center [394, 154] width 80 height 23
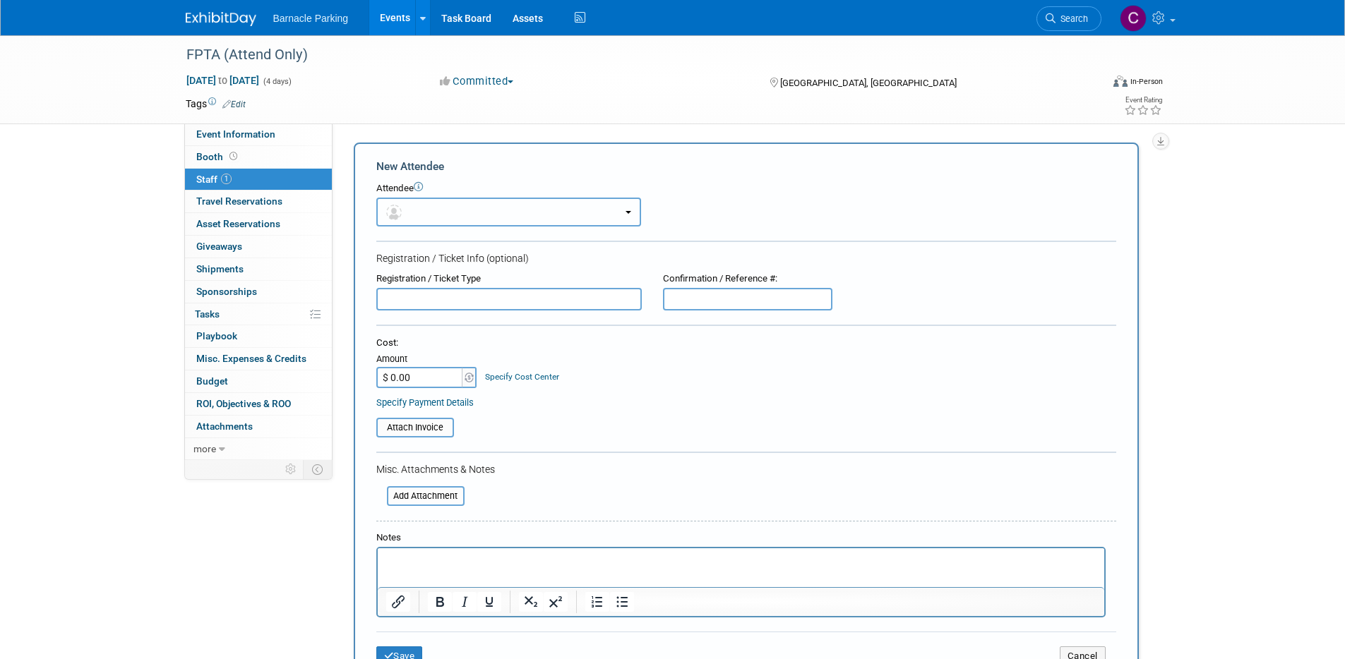
click at [446, 211] on button "button" at bounding box center [508, 212] width 265 height 29
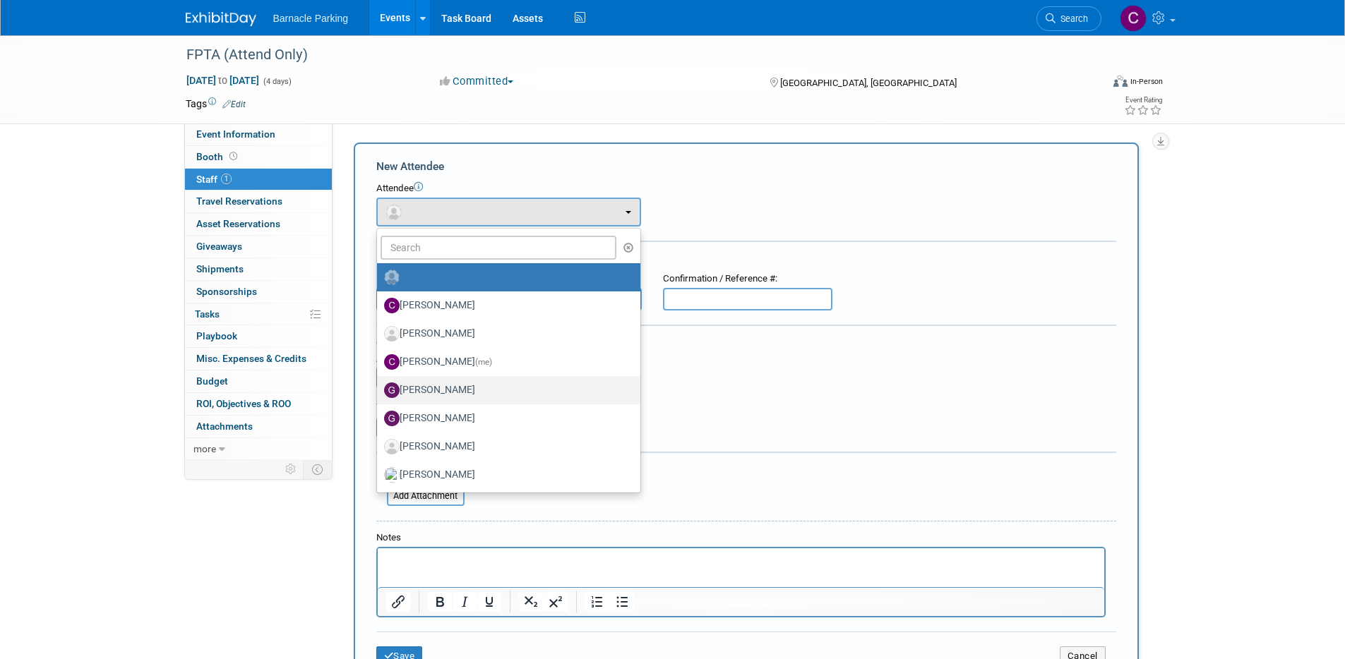
click at [436, 395] on label "Gareth Davies" at bounding box center [505, 390] width 242 height 23
click at [379, 393] on input "Gareth Davies" at bounding box center [374, 388] width 9 height 9
select select "1ba91f47-8252-4c3c-b8da-cc48766857ae"
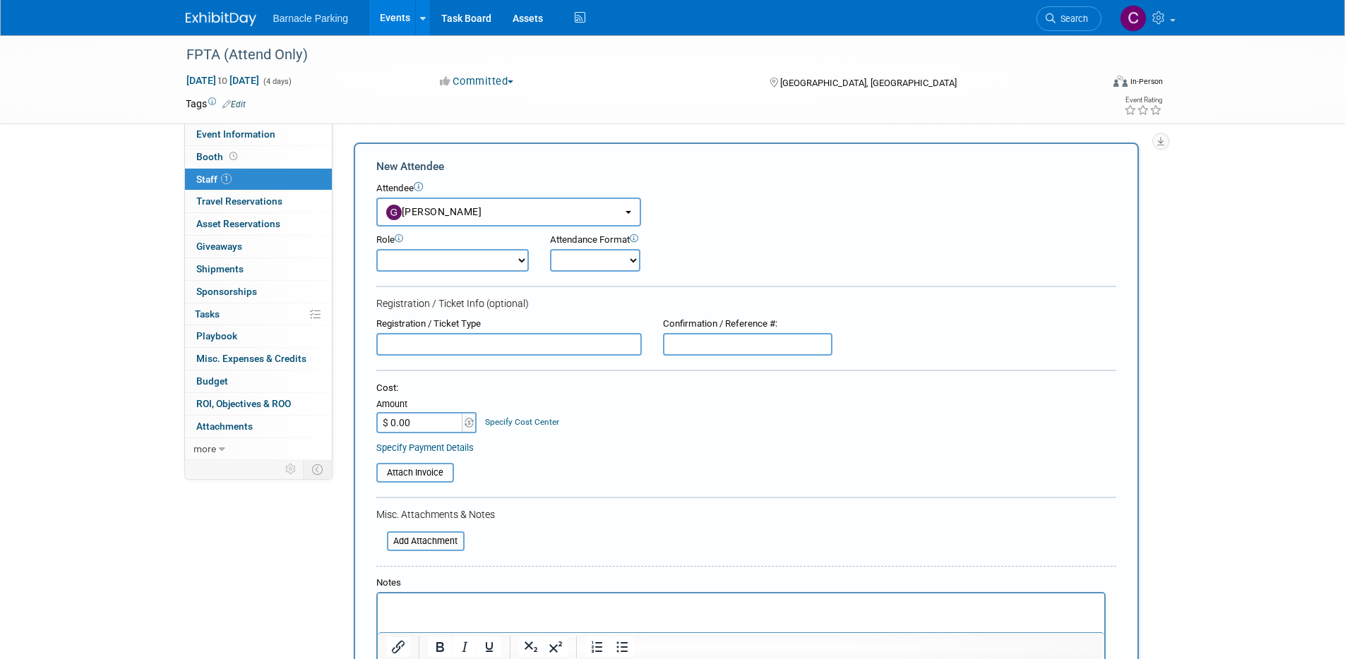
click at [457, 259] on select "Demonstrator Host Planner Presenter Sales Representative Set-up/Dismantle Crew …" at bounding box center [452, 260] width 152 height 23
select select "4"
click at [376, 249] on select "Demonstrator Host Planner Presenter Sales Representative Set-up/Dismantle Crew …" at bounding box center [452, 260] width 152 height 23
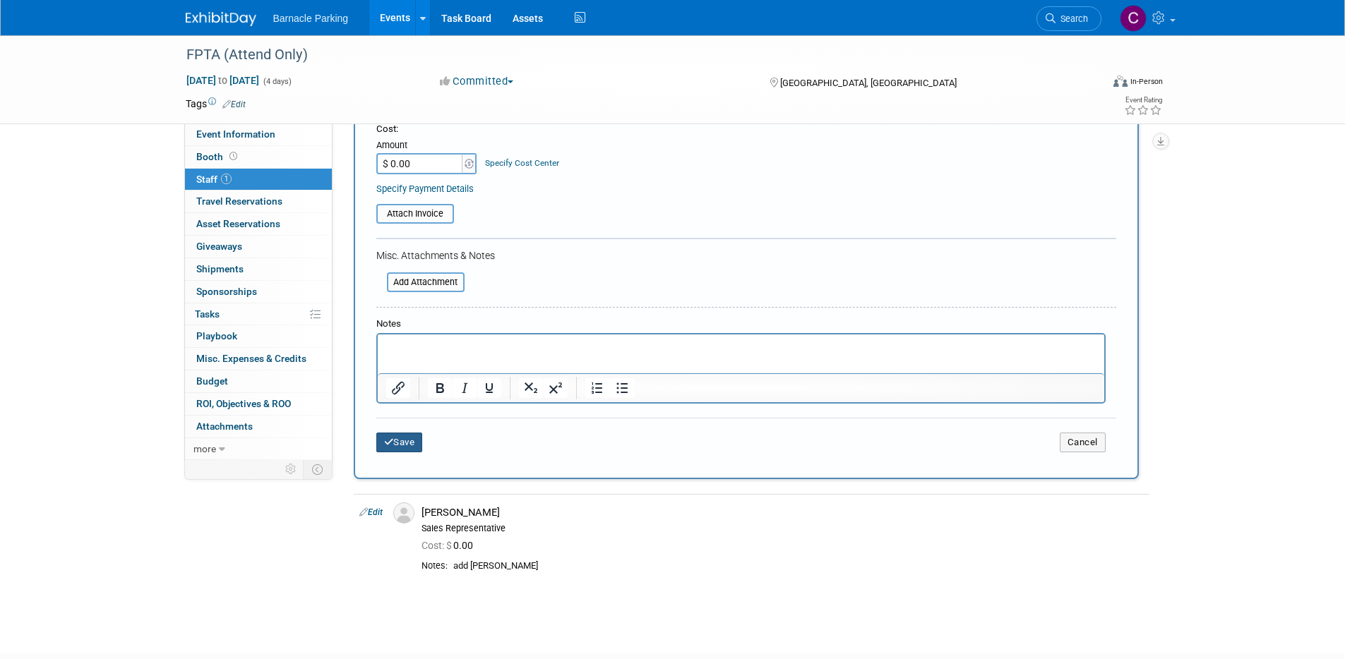
click at [414, 450] on button "Save" at bounding box center [399, 443] width 47 height 20
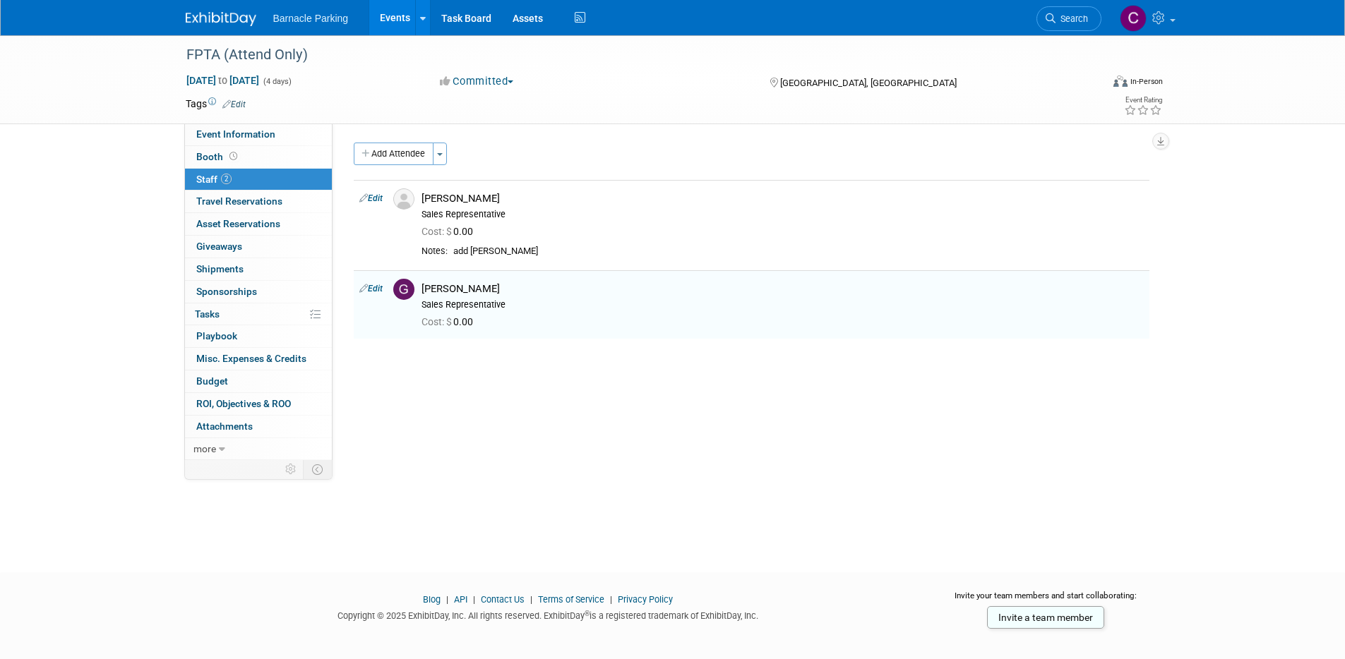
click at [405, 18] on link "Events" at bounding box center [395, 17] width 52 height 35
